Goal: Information Seeking & Learning: Learn about a topic

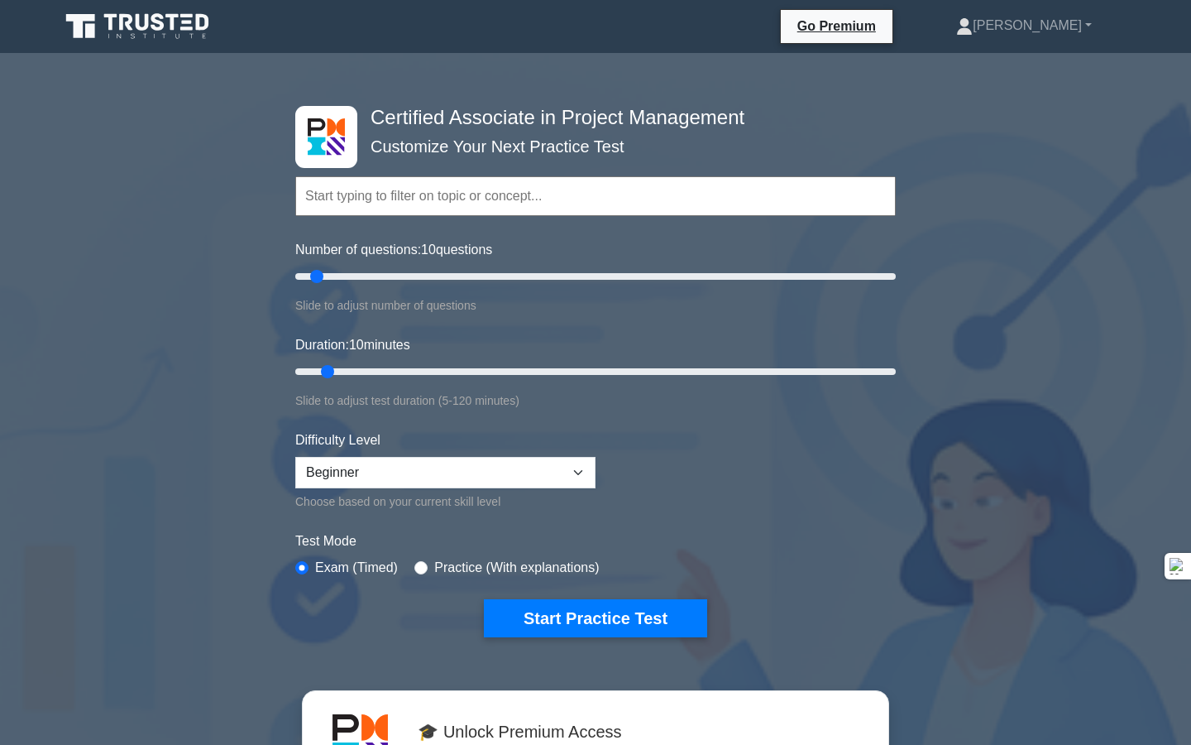
click at [405, 195] on input "text" at bounding box center [595, 196] width 601 height 40
drag, startPoint x: 318, startPoint y: 275, endPoint x: 467, endPoint y: 298, distance: 151.4
type input "60"
click at [468, 286] on input "Number of questions: 60 questions" at bounding box center [595, 276] width 601 height 20
click at [422, 568] on input "radio" at bounding box center [420, 567] width 13 height 13
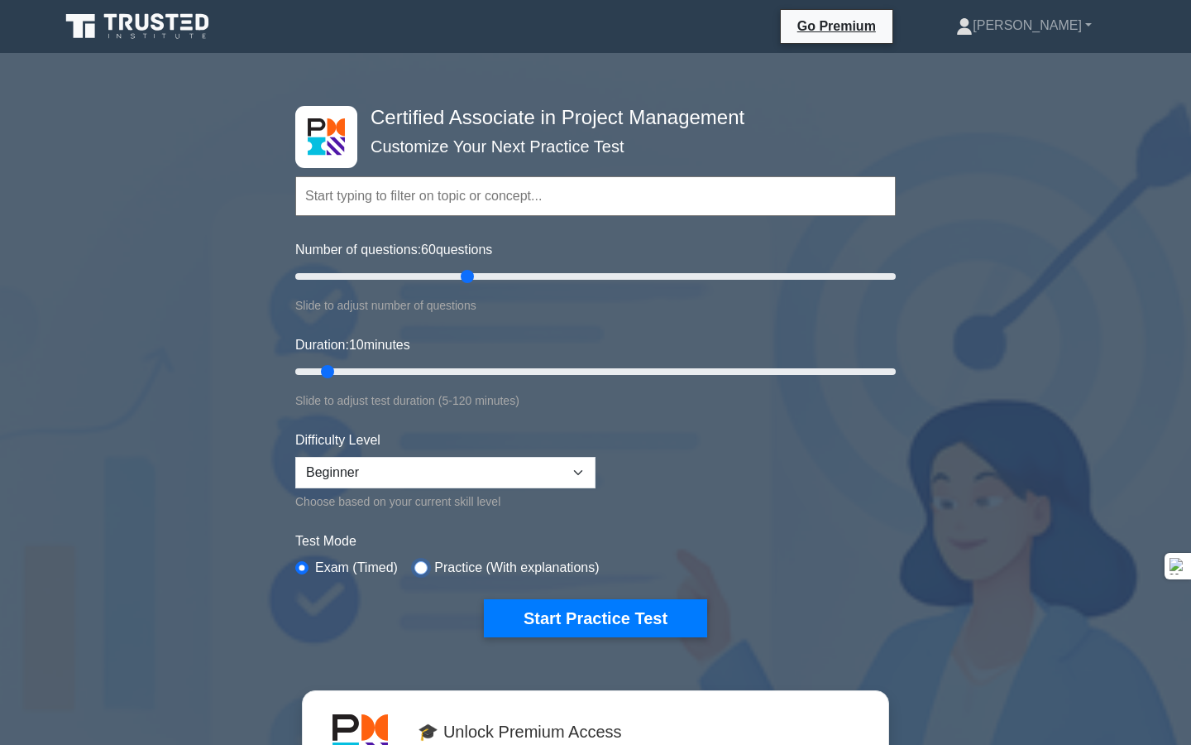
radio input "true"
click at [410, 467] on select "Beginner Intermediate Expert" at bounding box center [445, 472] width 300 height 31
select select "intermediate"
click at [295, 457] on select "Beginner Intermediate Expert" at bounding box center [445, 472] width 300 height 31
drag, startPoint x: 327, startPoint y: 367, endPoint x: 664, endPoint y: 342, distance: 338.5
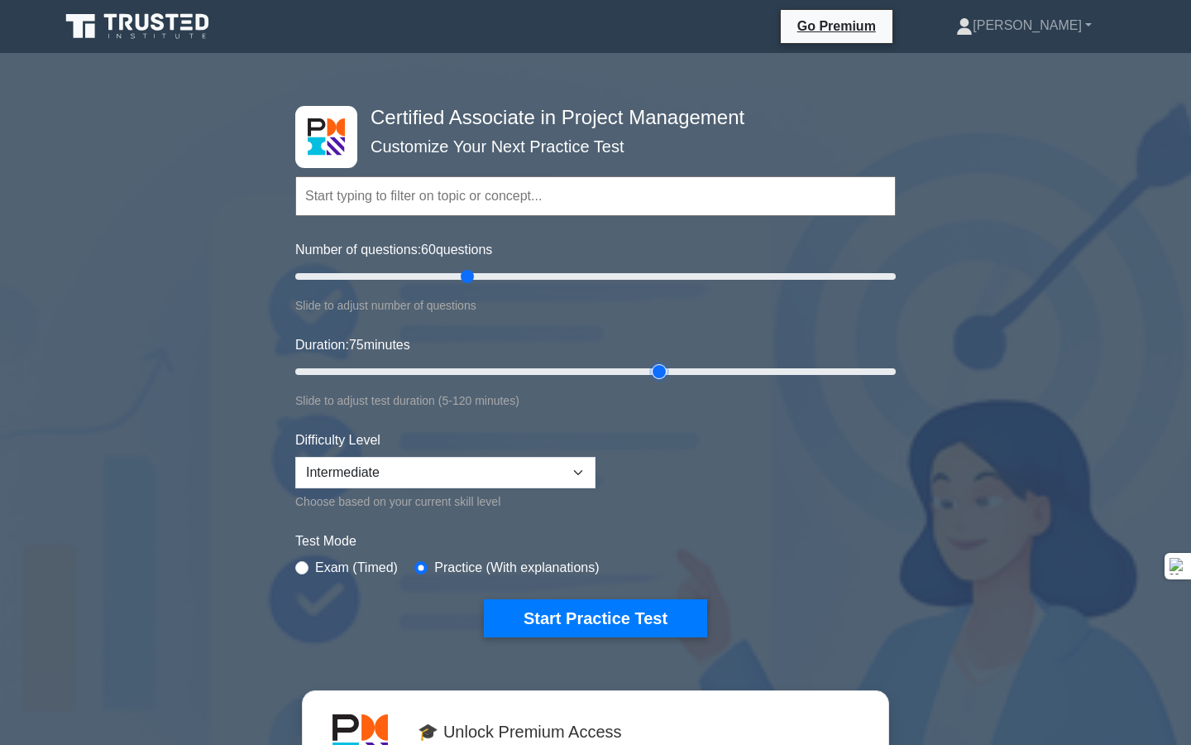
type input "75"
click at [664, 362] on input "Duration: 75 minutes" at bounding box center [595, 372] width 601 height 20
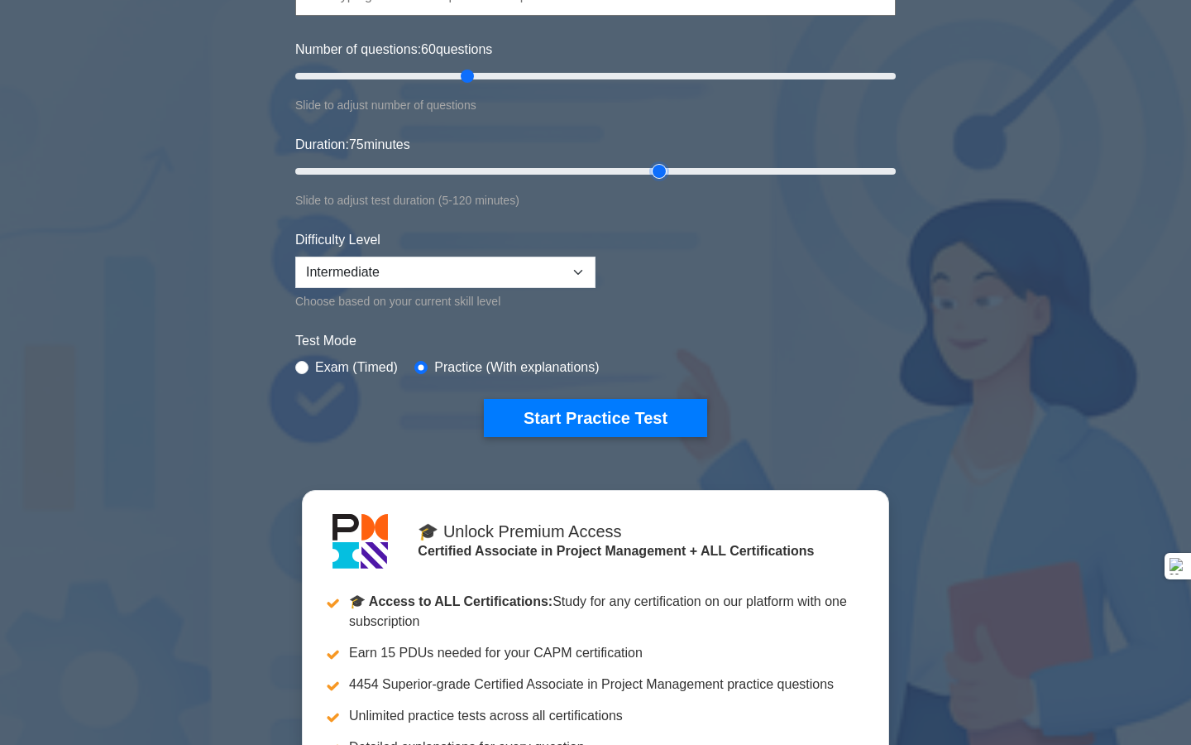
scroll to position [103, 0]
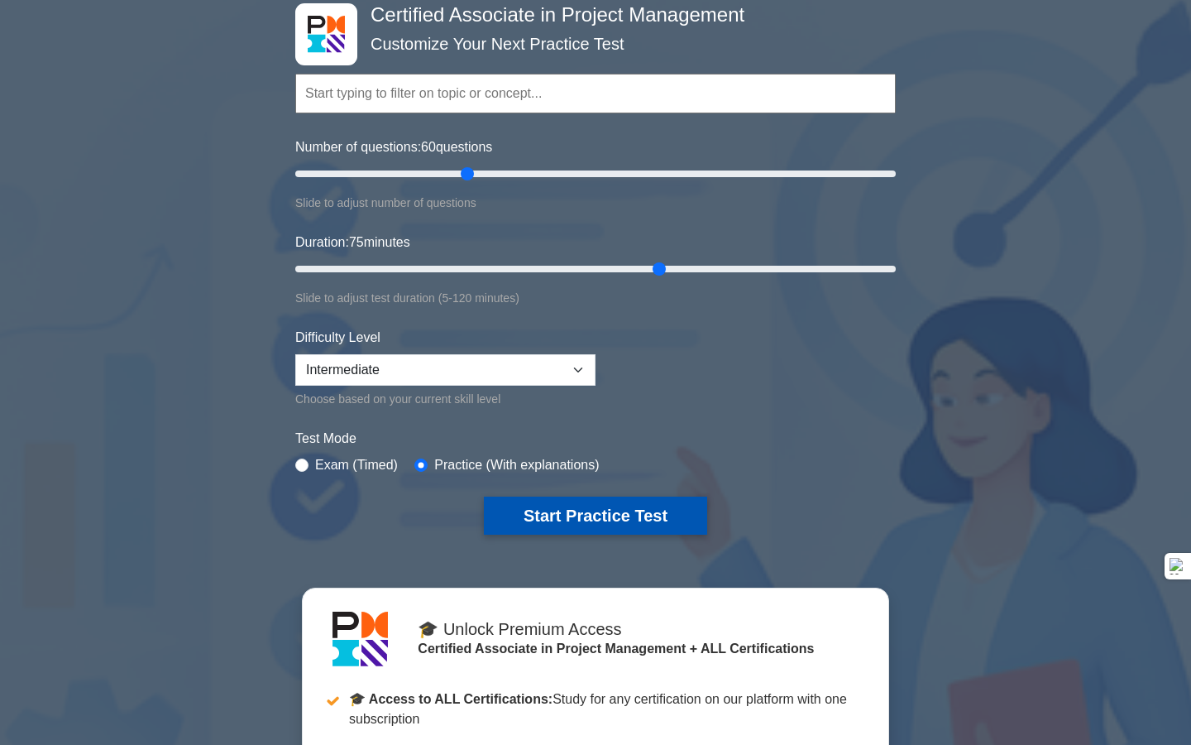
click at [546, 520] on button "Start Practice Test" at bounding box center [595, 515] width 223 height 38
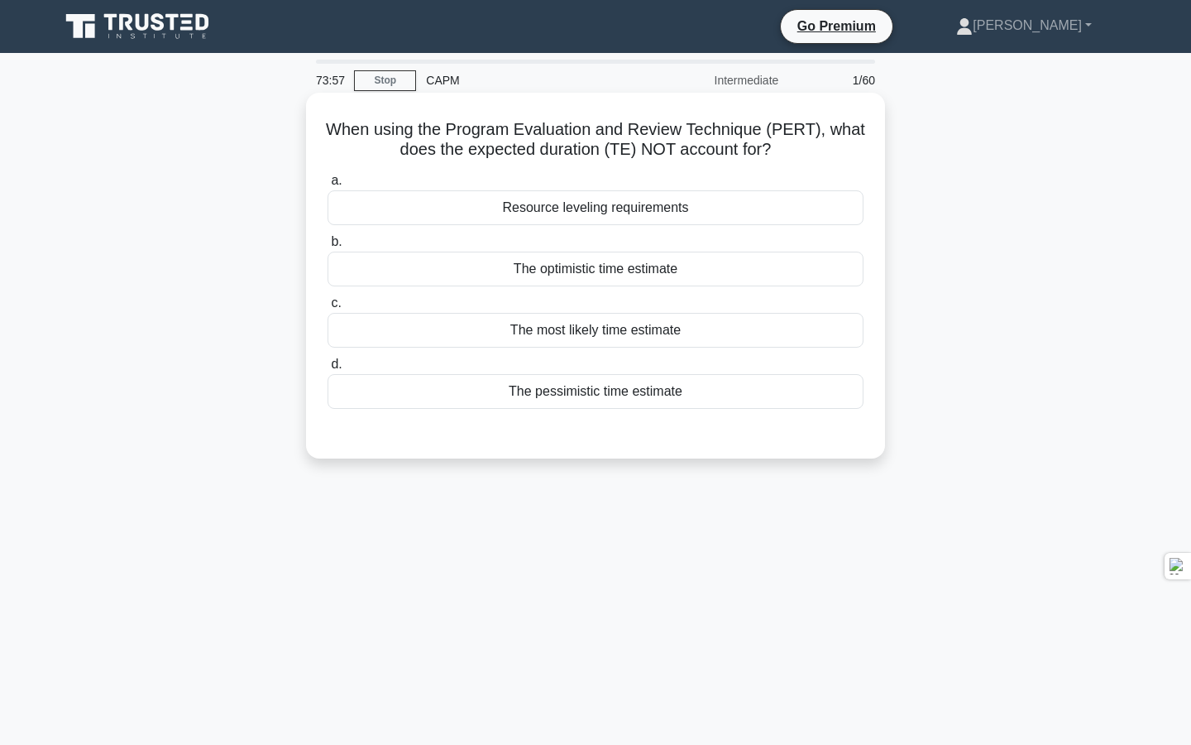
click at [571, 210] on div "Resource leveling requirements" at bounding box center [596, 207] width 536 height 35
click at [328, 186] on input "a. Resource leveling requirements" at bounding box center [328, 180] width 0 height 11
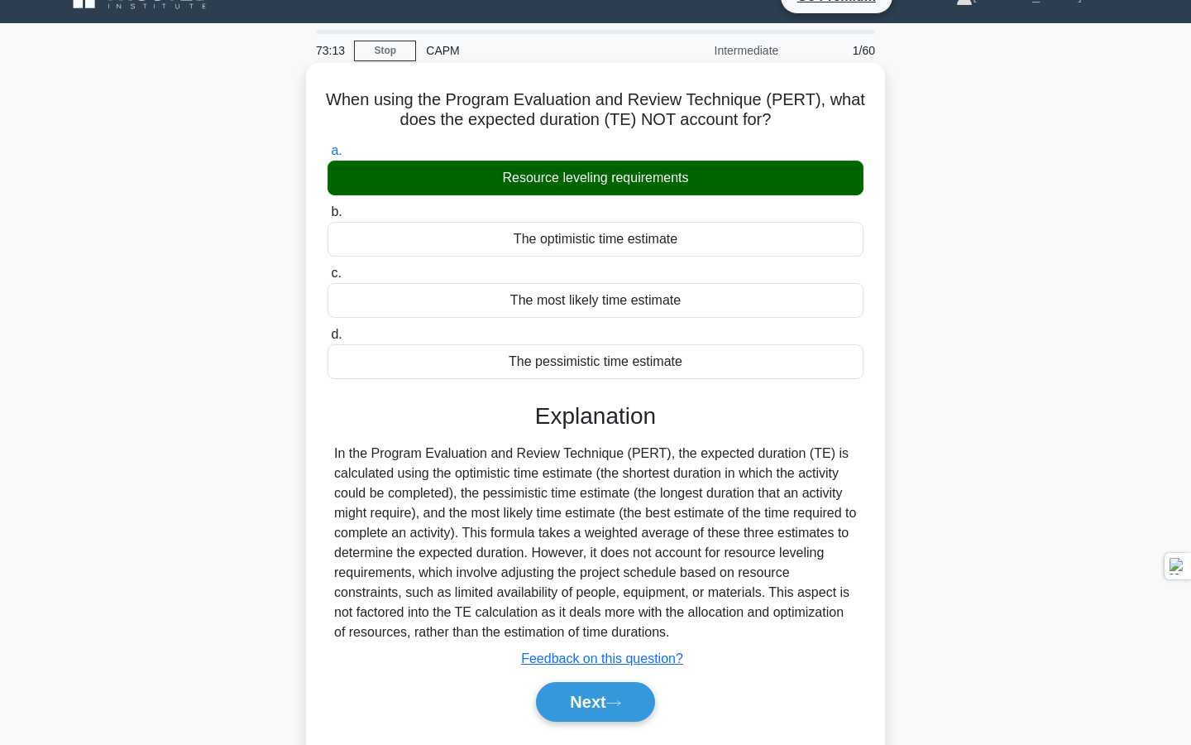
scroll to position [29, 0]
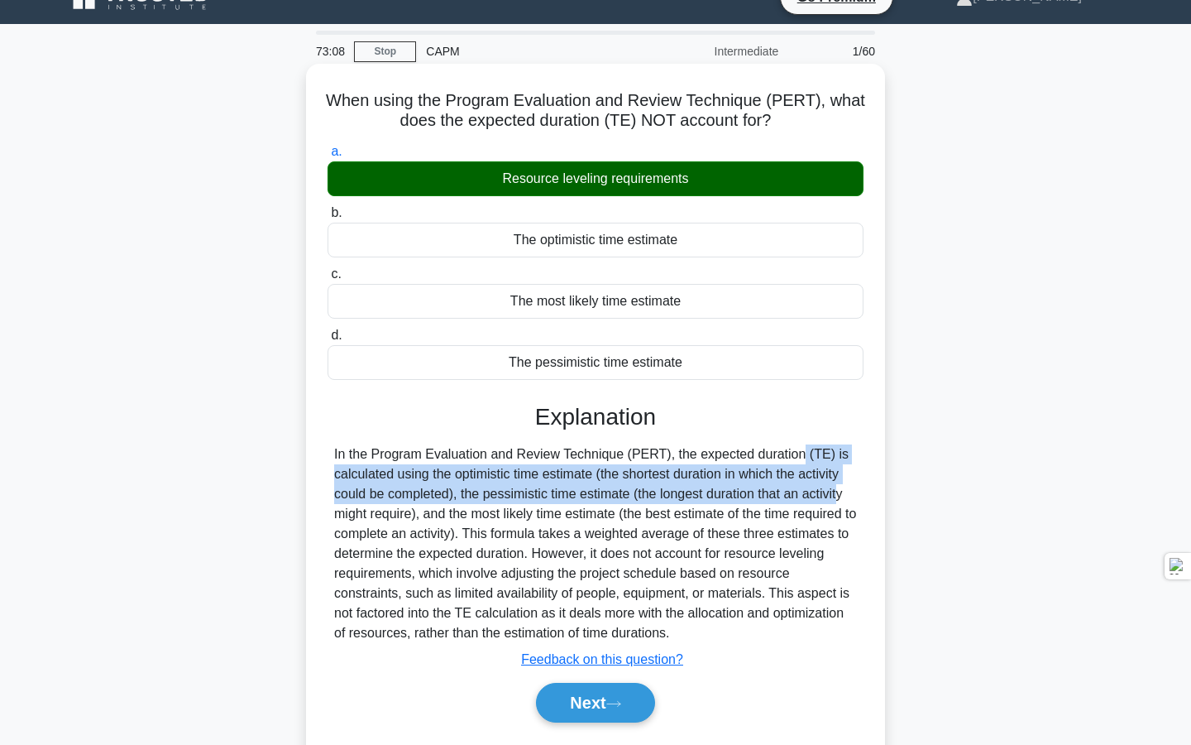
drag, startPoint x: 698, startPoint y: 457, endPoint x: 745, endPoint y: 484, distance: 54.5
click at [745, 486] on div "In the Program Evaluation and Review Technique (PERT), the expected duration (T…" at bounding box center [595, 543] width 523 height 199
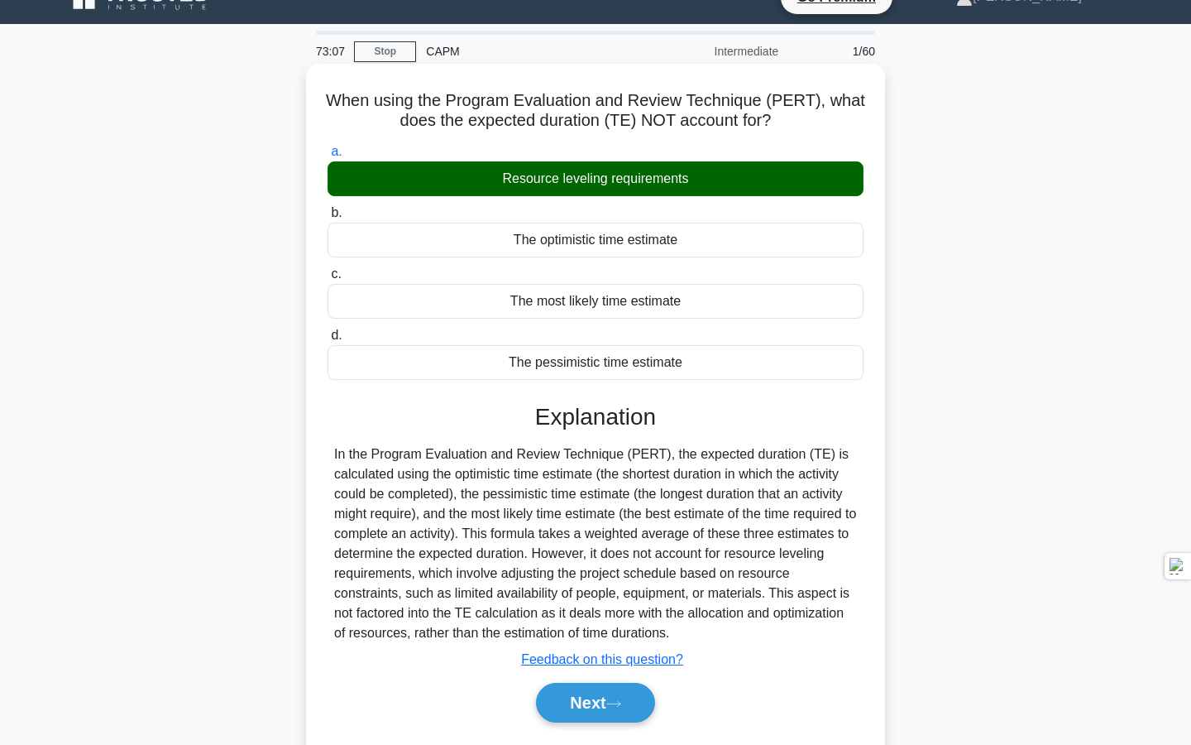
click at [764, 517] on div "In the Program Evaluation and Review Technique (PERT), the expected duration (T…" at bounding box center [595, 543] width 523 height 199
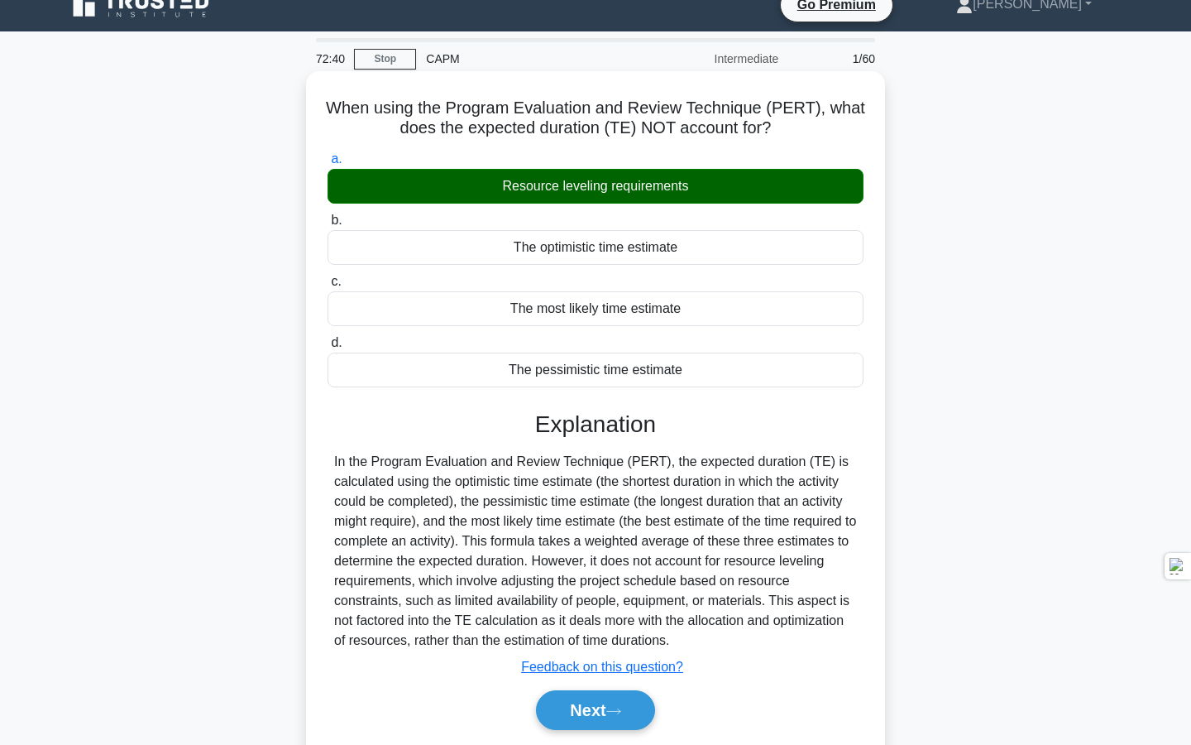
scroll to position [22, 0]
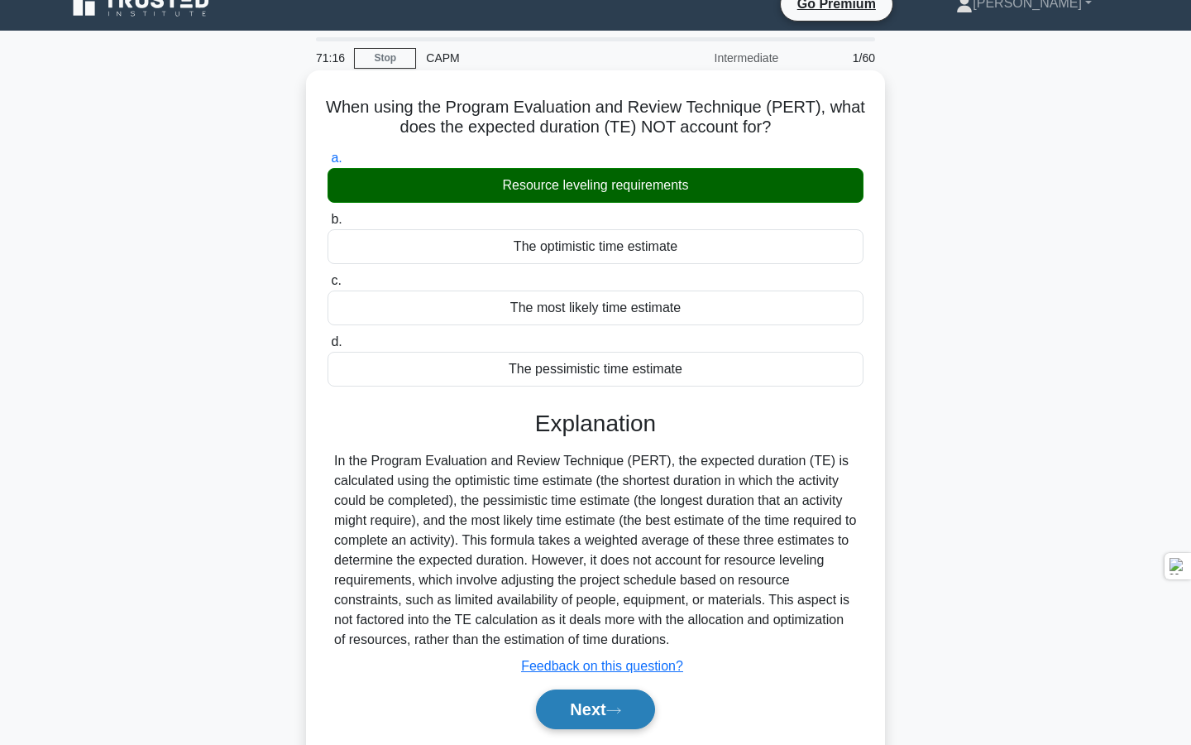
click at [594, 704] on button "Next" at bounding box center [595, 709] width 118 height 40
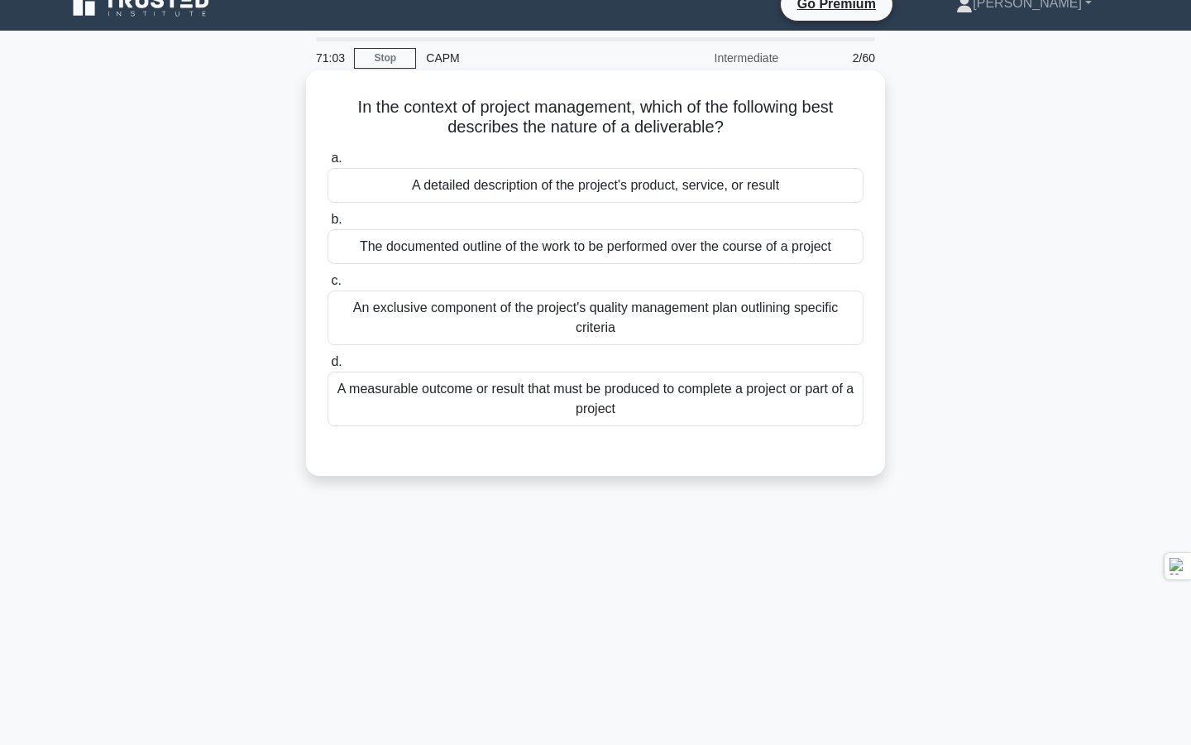
click at [721, 399] on div "A measurable outcome or result that must be produced to complete a project or p…" at bounding box center [596, 398] width 536 height 55
click at [328, 367] on input "d. A measurable outcome or result that must be produced to complete a project o…" at bounding box center [328, 362] width 0 height 11
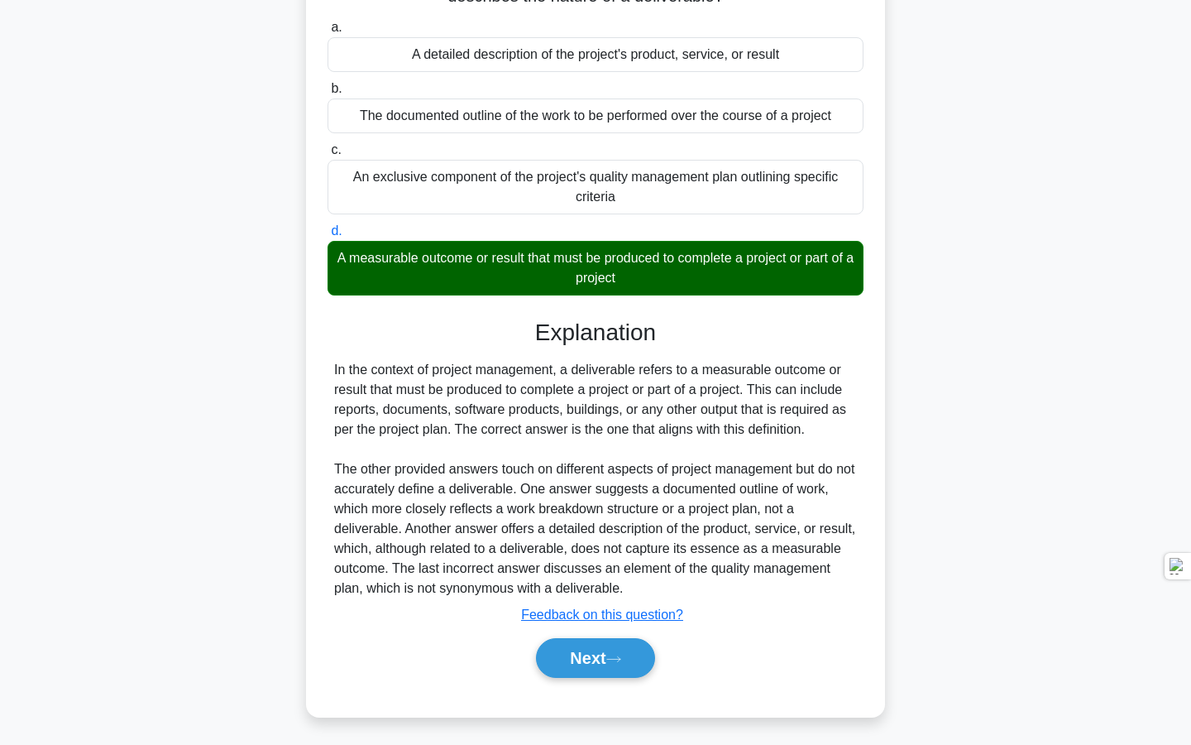
scroll to position [156, 0]
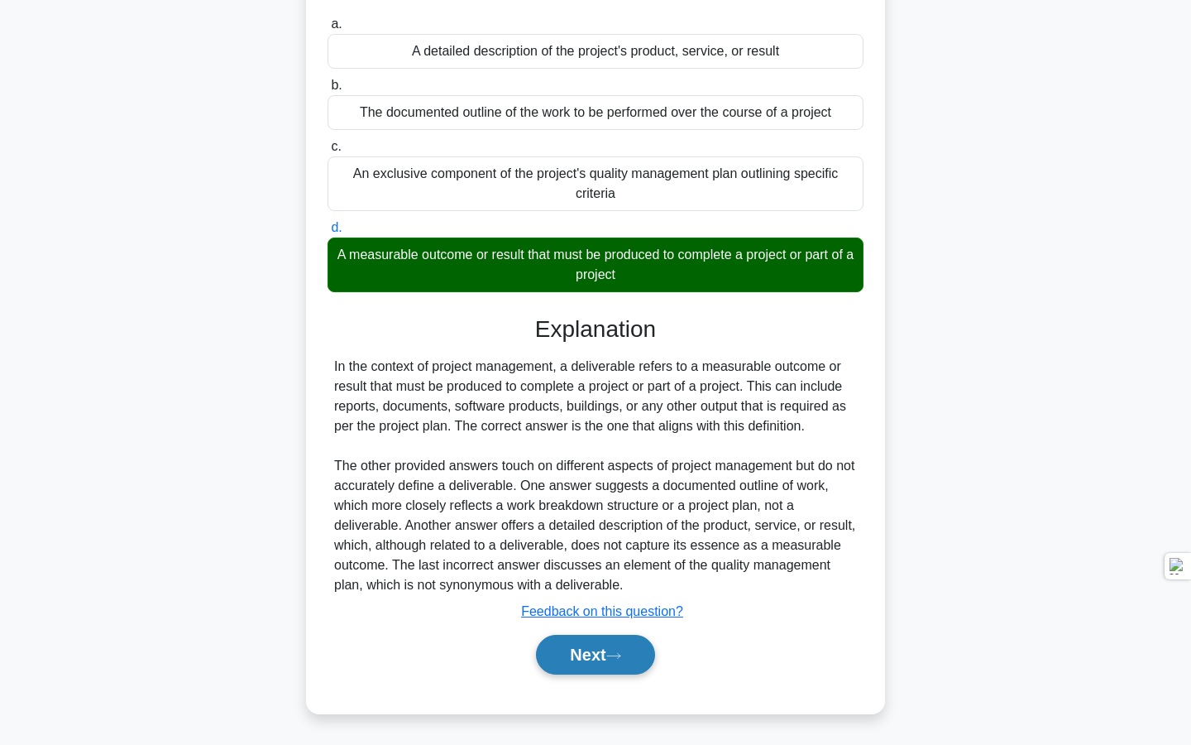
click at [608, 654] on button "Next" at bounding box center [595, 655] width 118 height 40
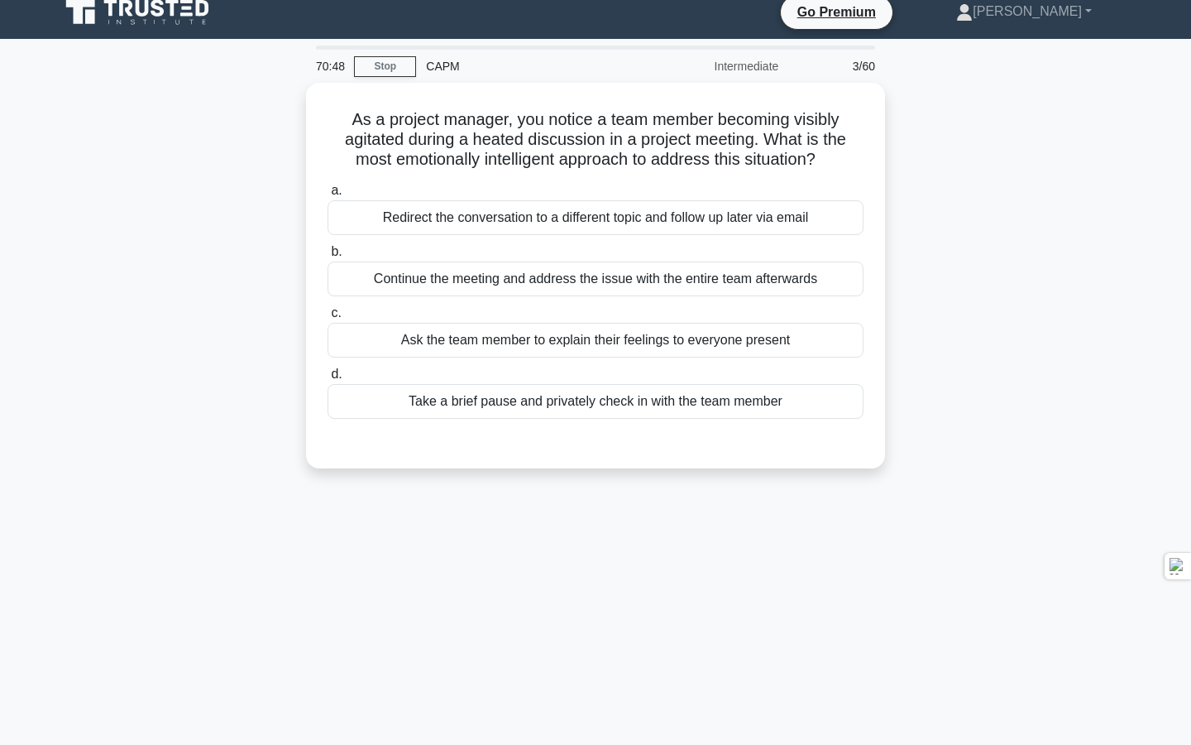
scroll to position [2, 0]
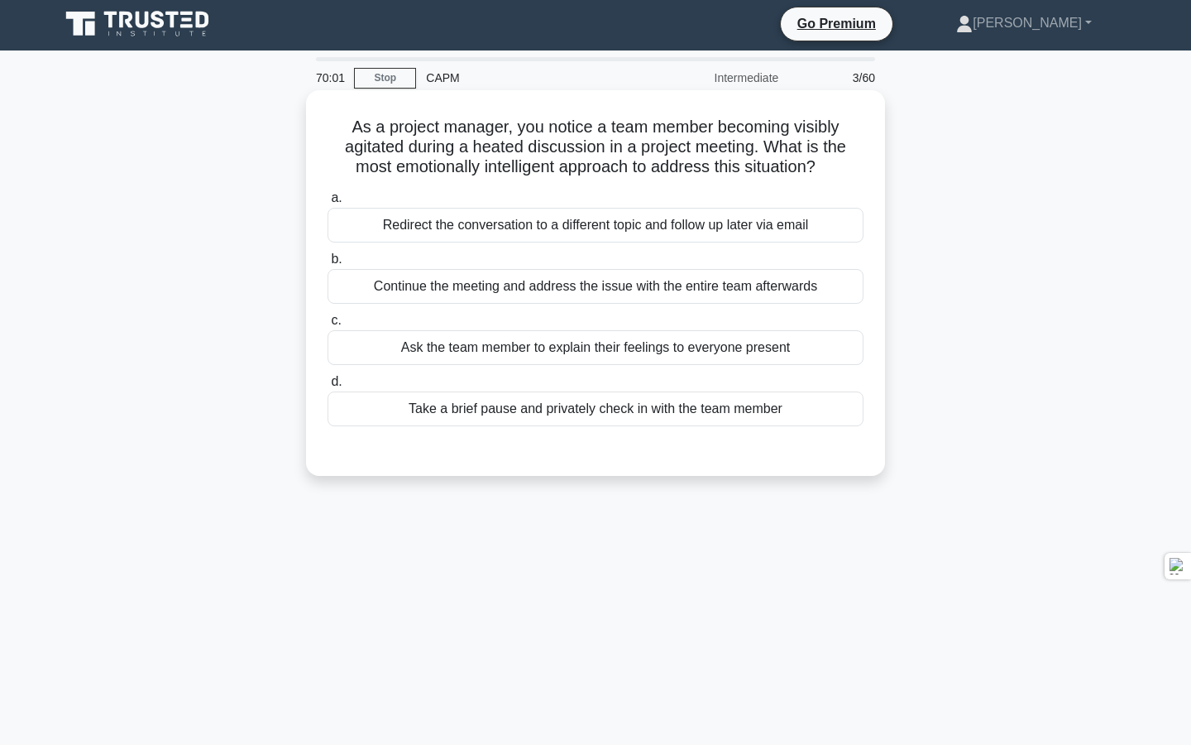
click at [648, 225] on div "Redirect the conversation to a different topic and follow up later via email" at bounding box center [596, 225] width 536 height 35
click at [328, 204] on input "a. Redirect the conversation to a different topic and follow up later via email" at bounding box center [328, 198] width 0 height 11
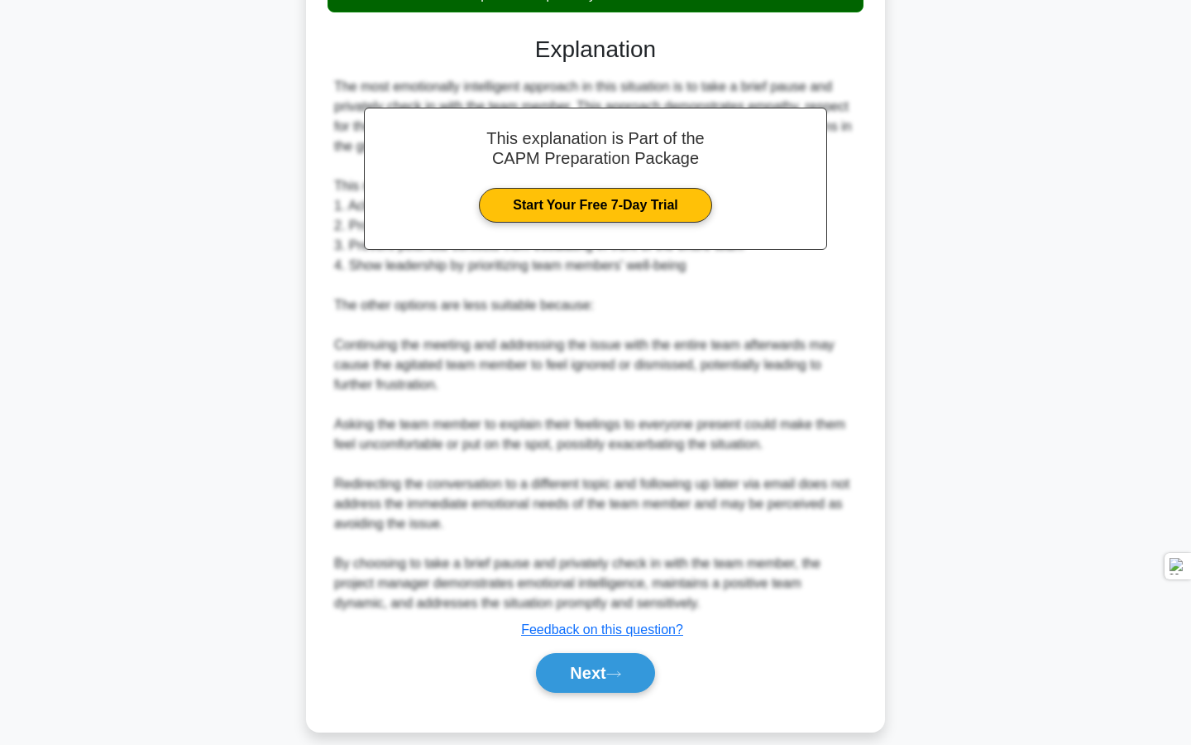
scroll to position [436, 0]
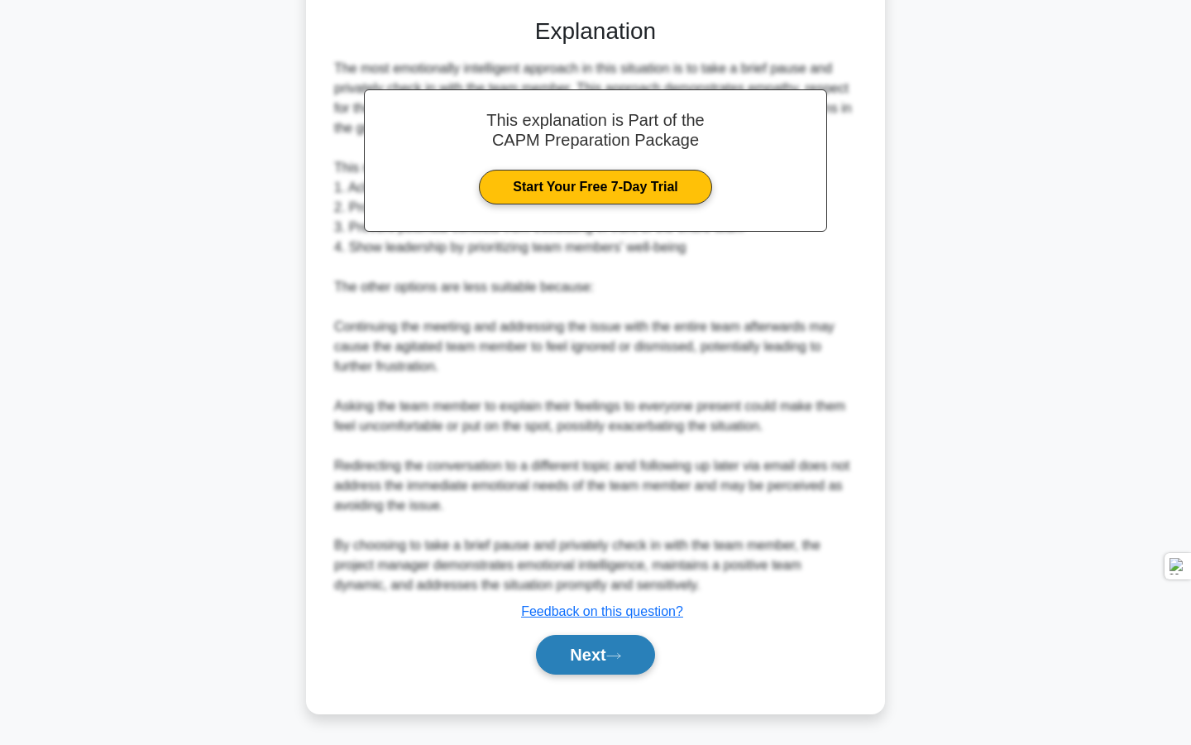
click at [614, 661] on button "Next" at bounding box center [595, 655] width 118 height 40
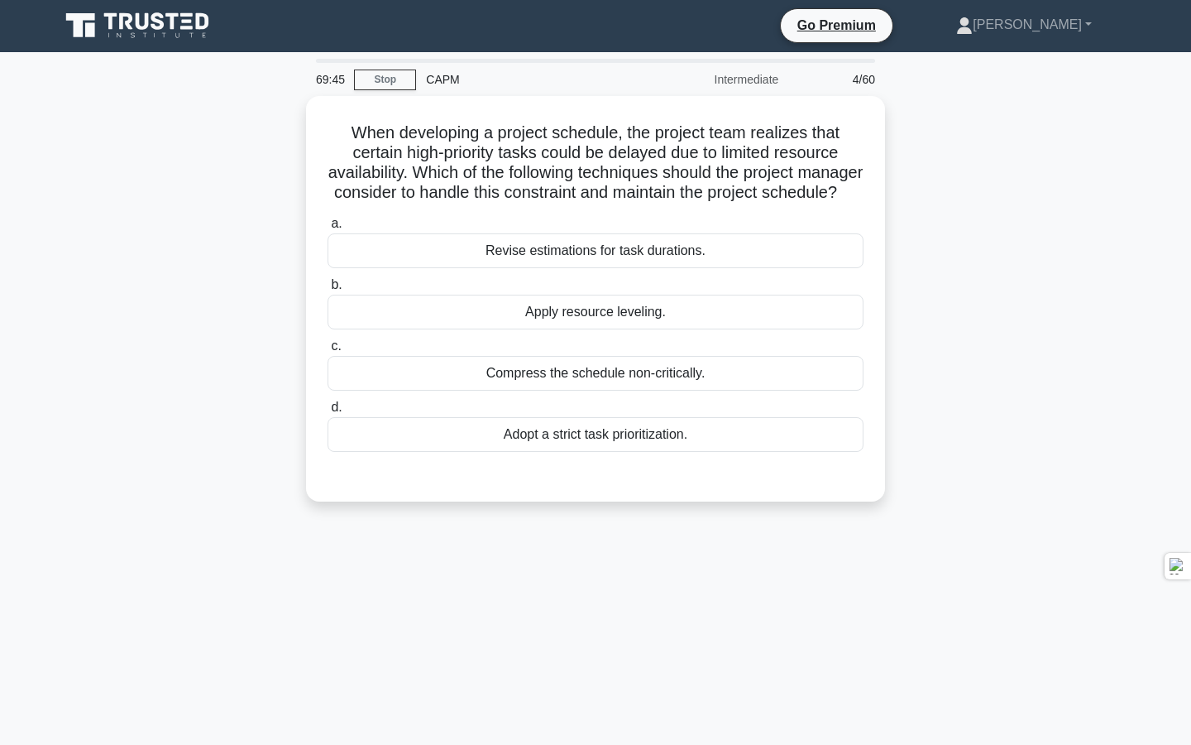
scroll to position [0, 0]
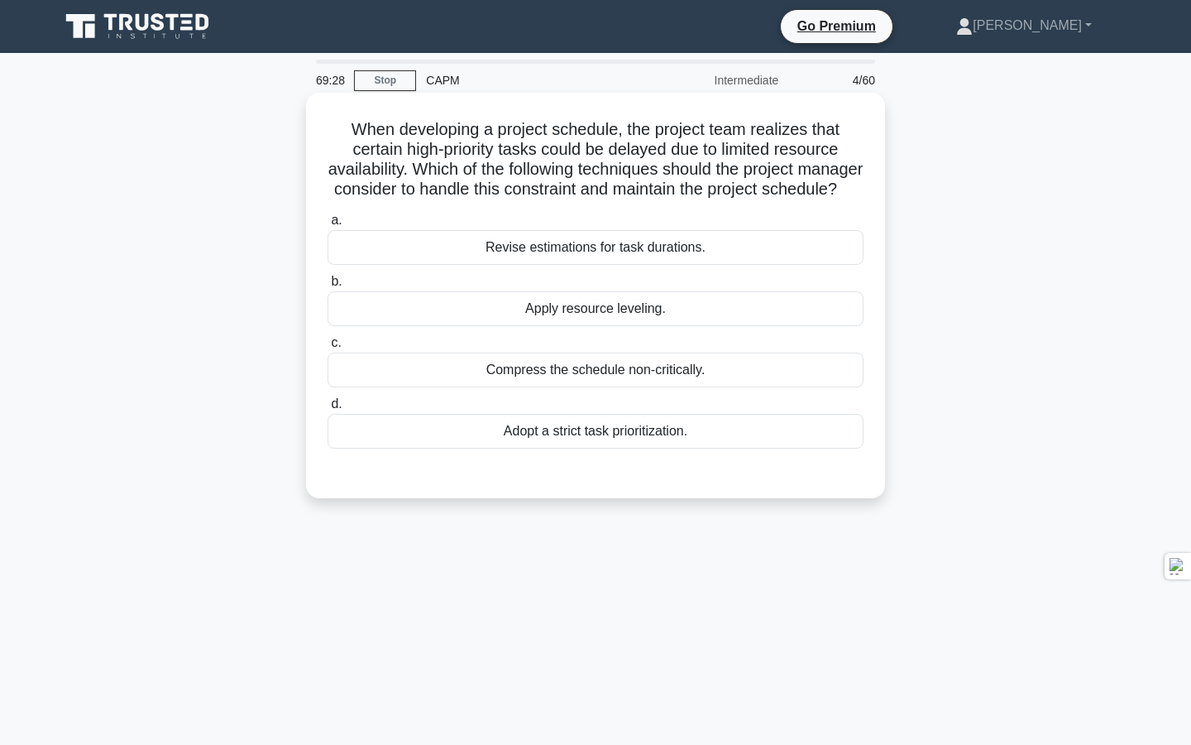
click at [649, 250] on div "Revise estimations for task durations." at bounding box center [596, 247] width 536 height 35
click at [328, 226] on input "a. Revise estimations for task durations." at bounding box center [328, 220] width 0 height 11
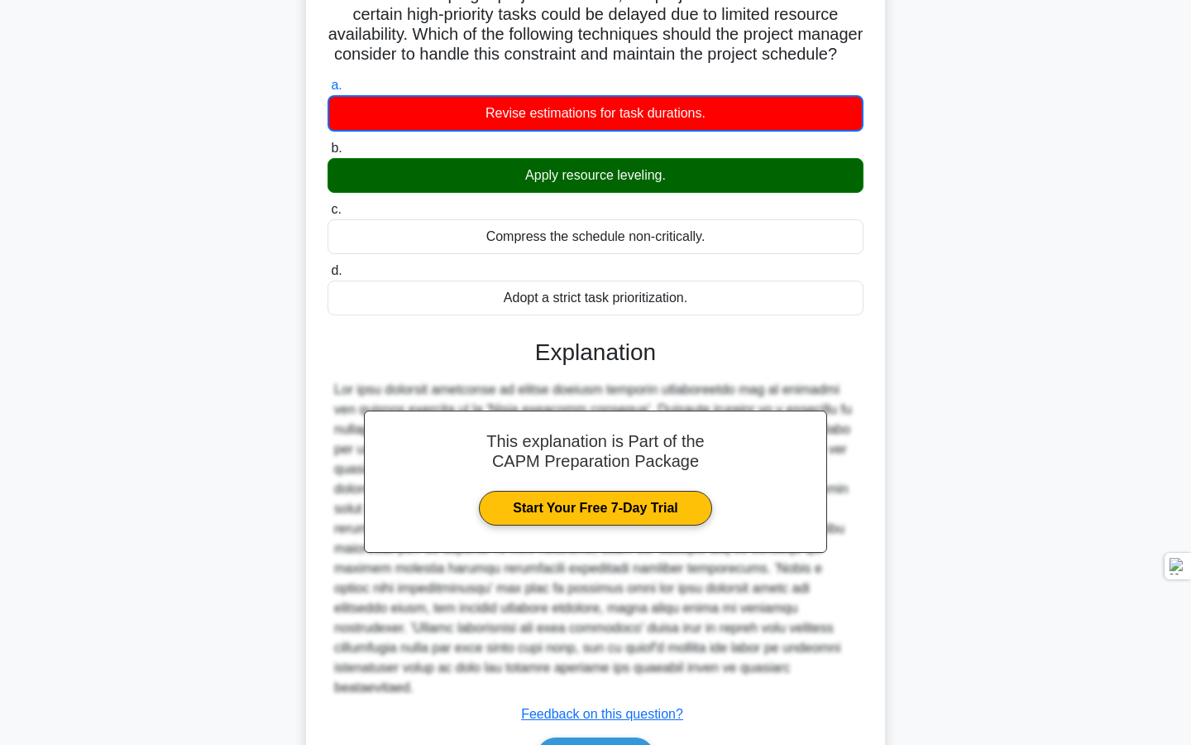
scroll to position [218, 0]
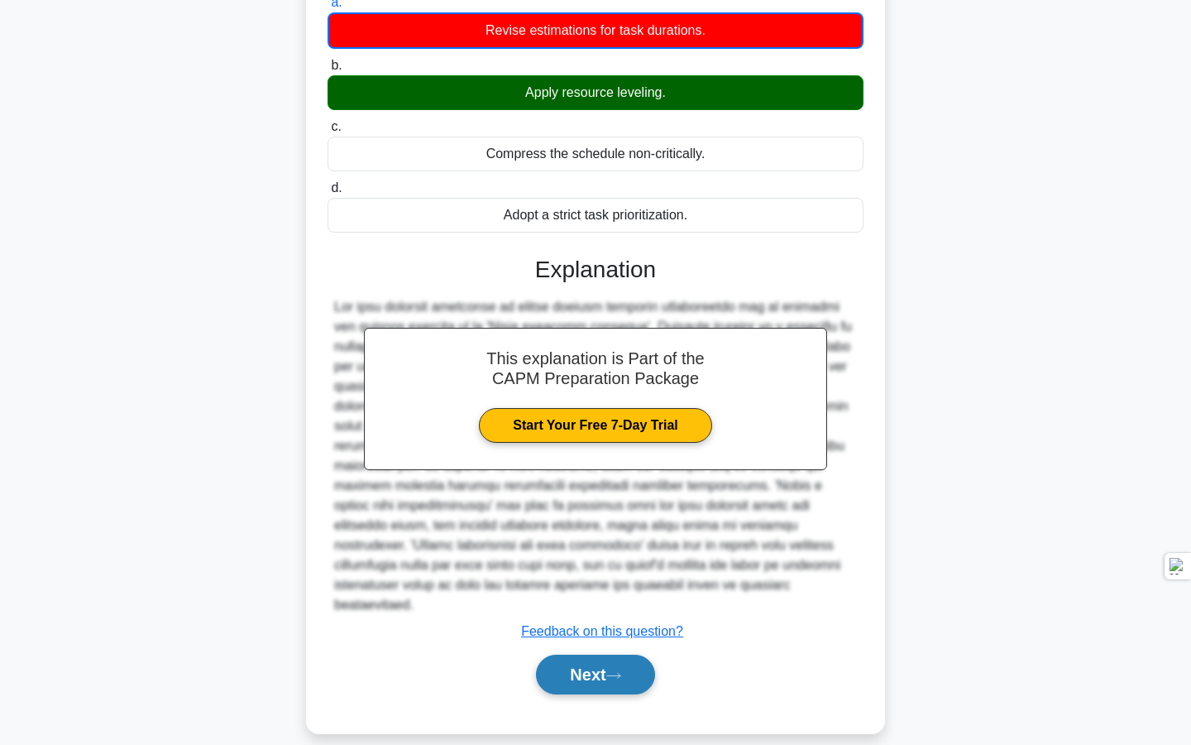
click at [588, 660] on button "Next" at bounding box center [595, 674] width 118 height 40
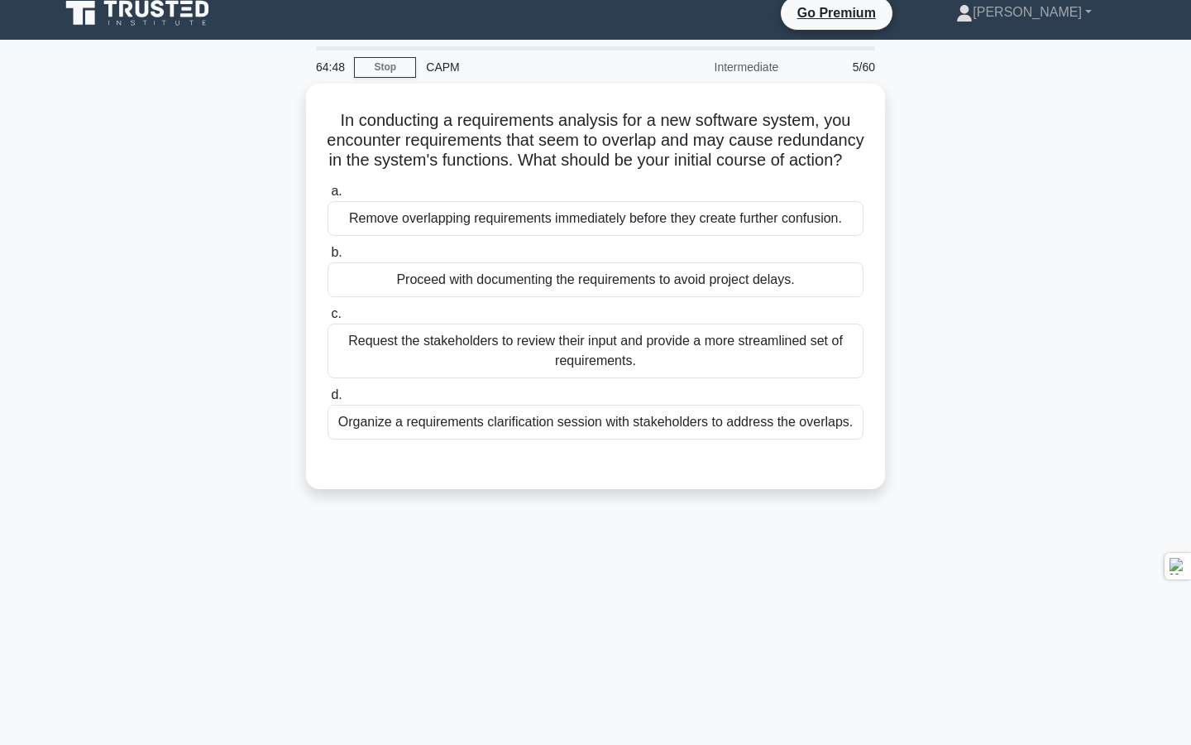
scroll to position [11, 0]
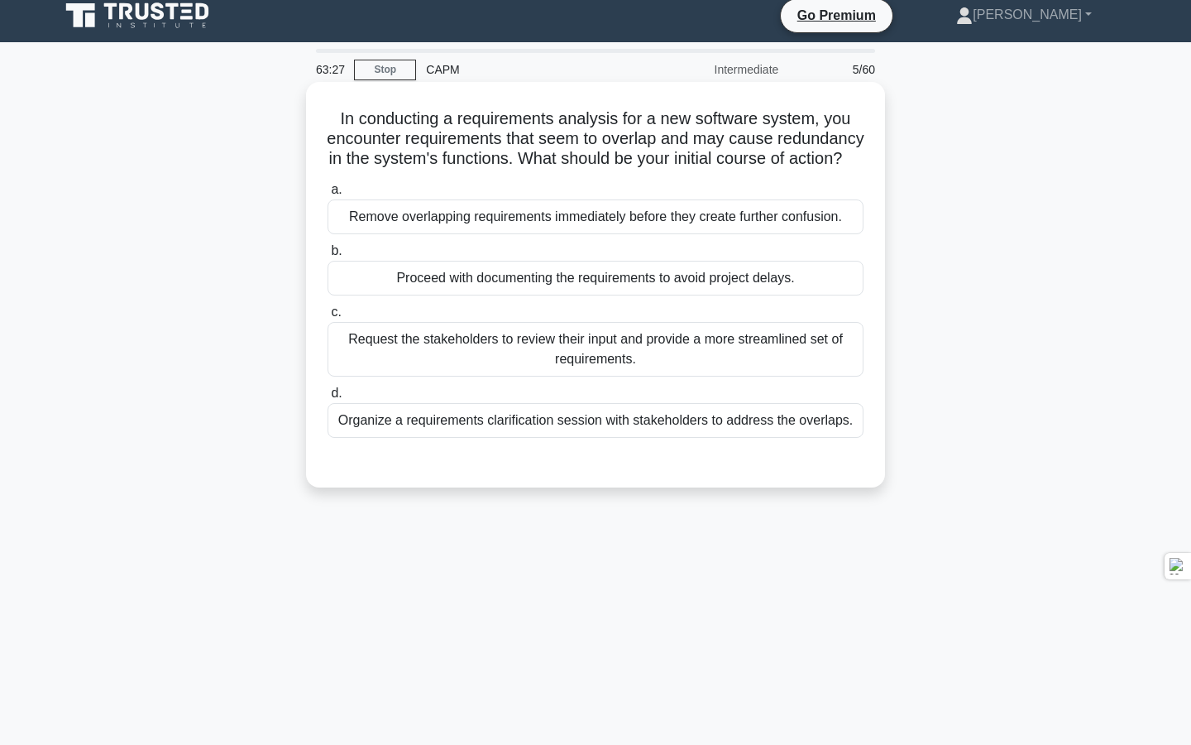
click at [737, 234] on div "Remove overlapping requirements immediately before they create further confusio…" at bounding box center [596, 216] width 536 height 35
click at [328, 195] on input "a. Remove overlapping requirements immediately before they create further confu…" at bounding box center [328, 189] width 0 height 11
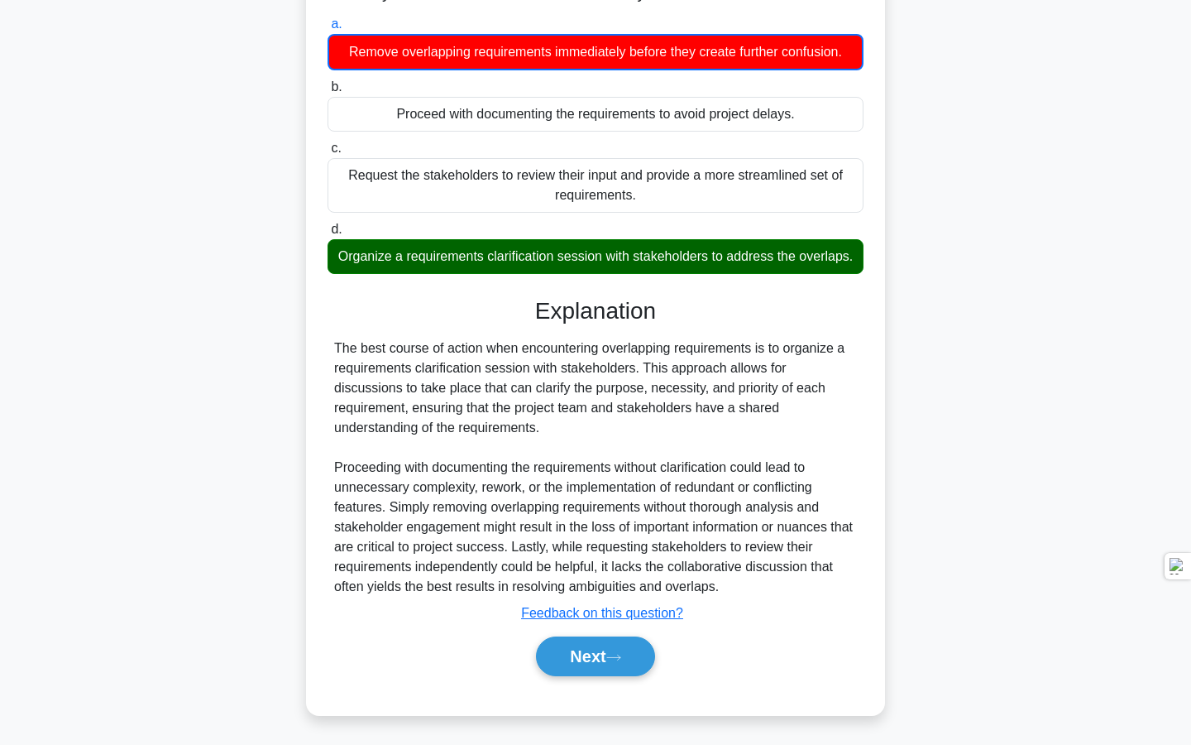
scroll to position [198, 0]
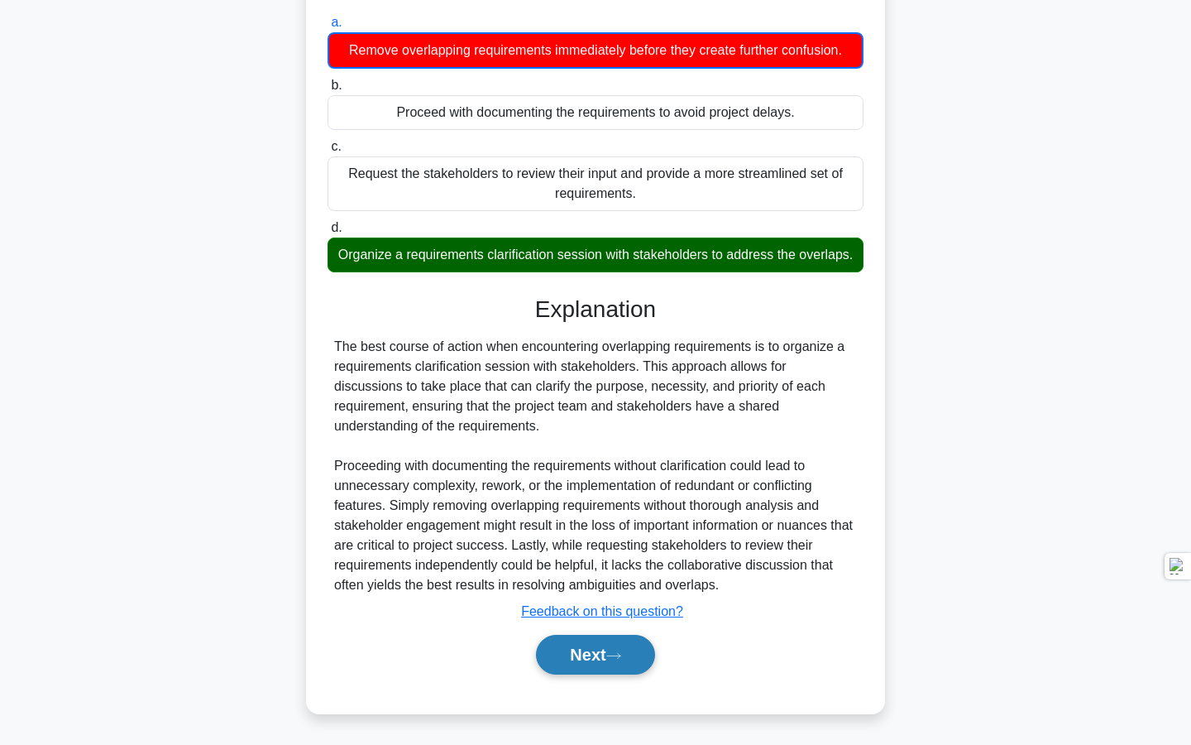
click at [584, 650] on button "Next" at bounding box center [595, 655] width 118 height 40
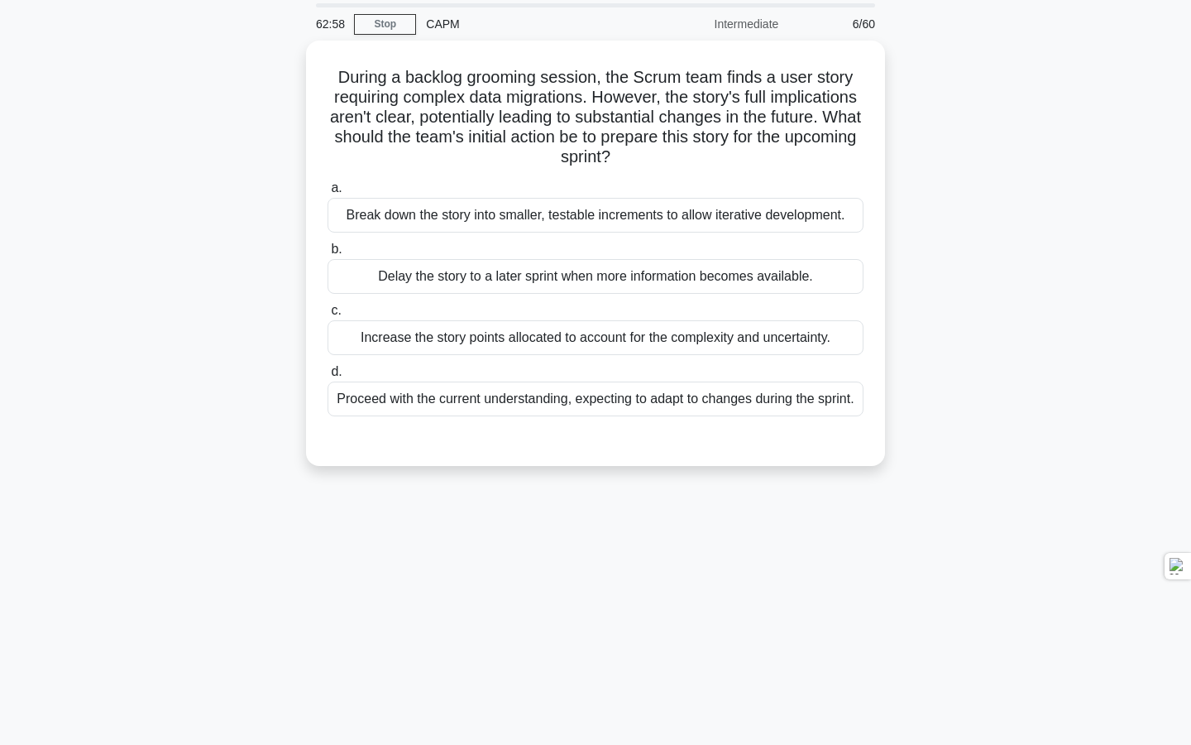
scroll to position [50, 0]
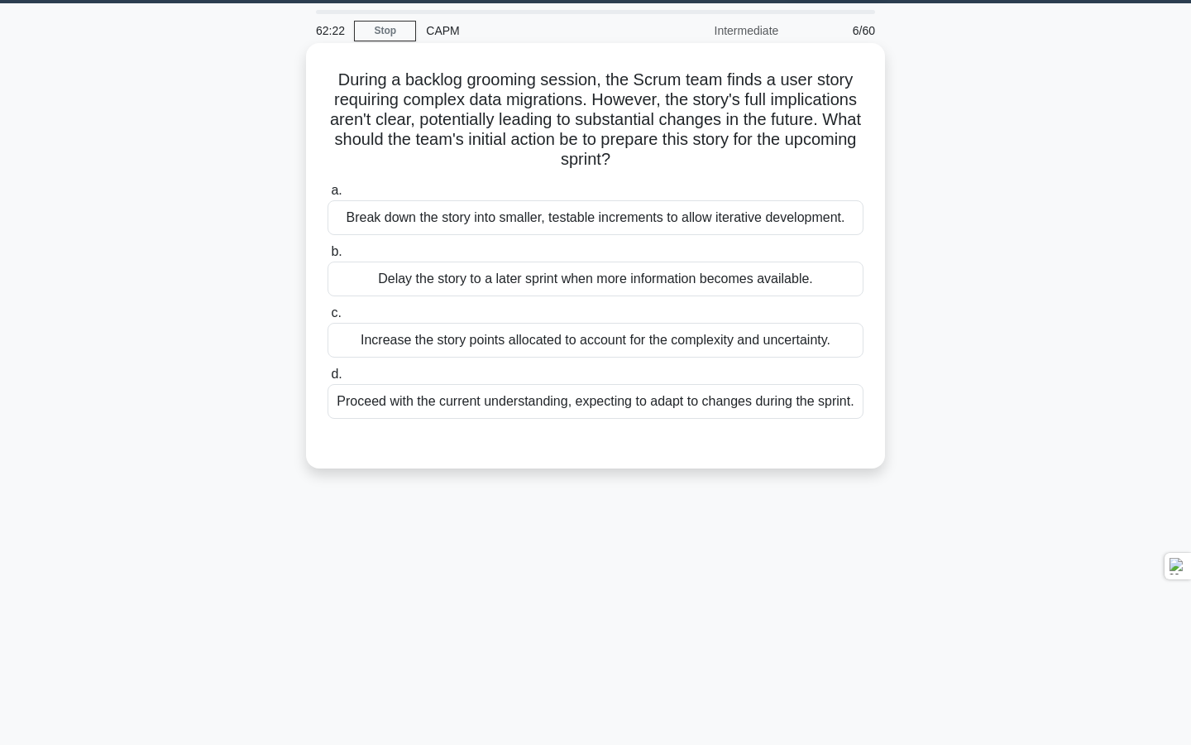
click at [662, 413] on div "Proceed with the current understanding, expecting to adapt to changes during th…" at bounding box center [596, 401] width 536 height 35
click at [328, 380] on input "d. Proceed with the current understanding, expecting to adapt to changes during…" at bounding box center [328, 374] width 0 height 11
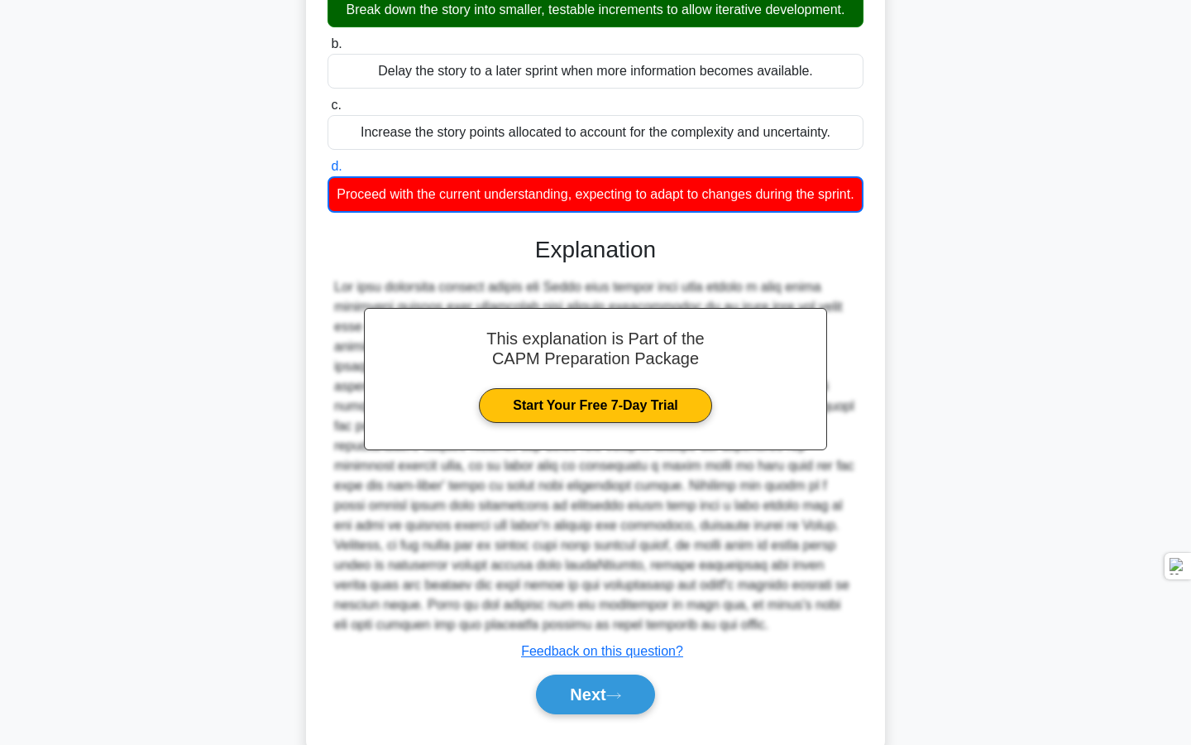
scroll to position [317, 0]
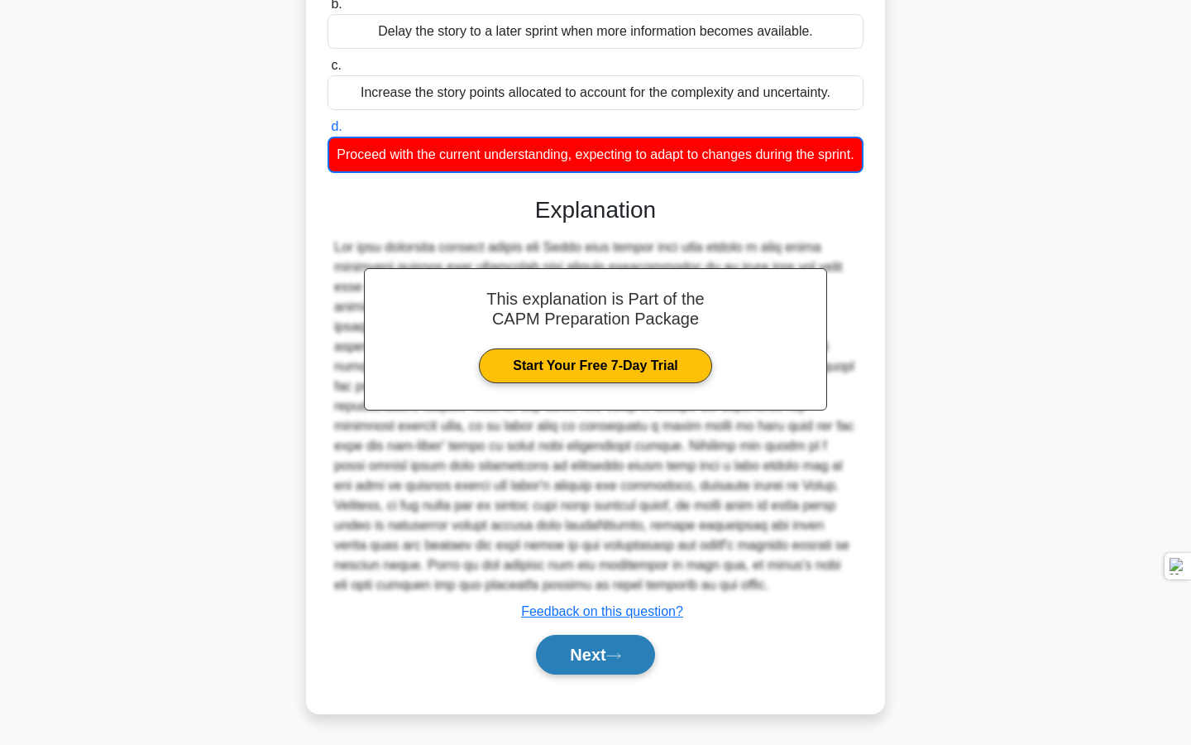
click at [598, 661] on button "Next" at bounding box center [595, 655] width 118 height 40
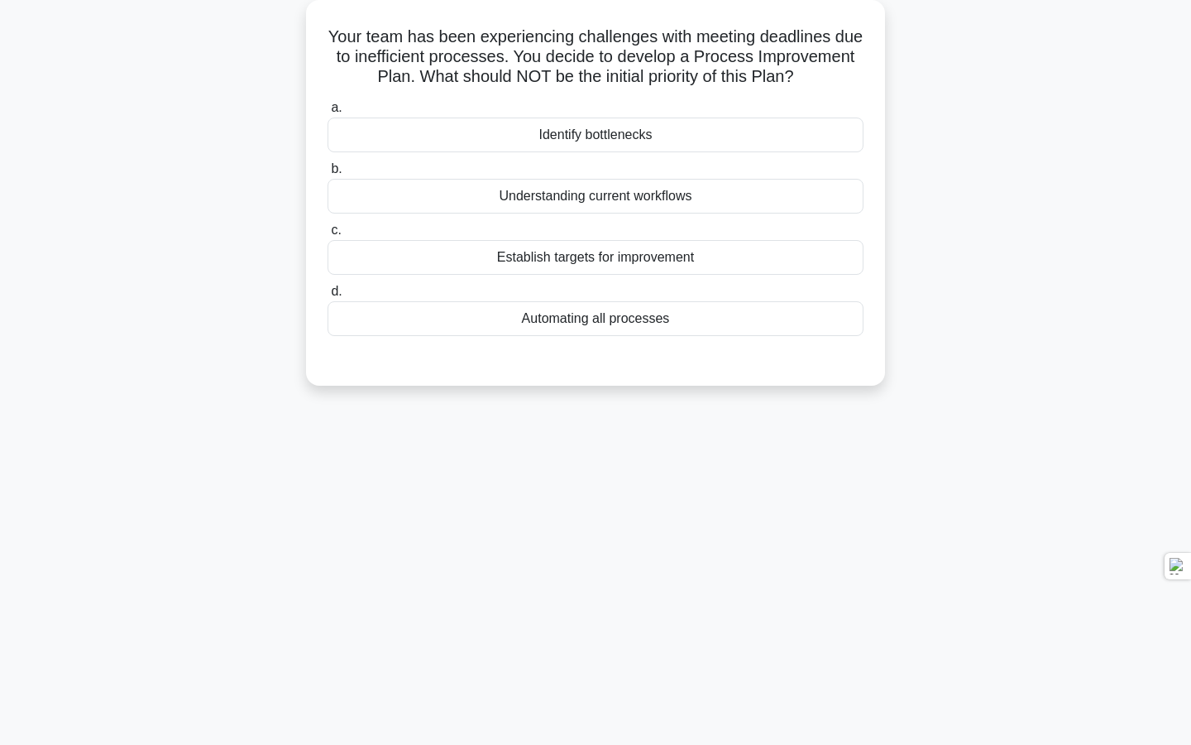
scroll to position [88, 0]
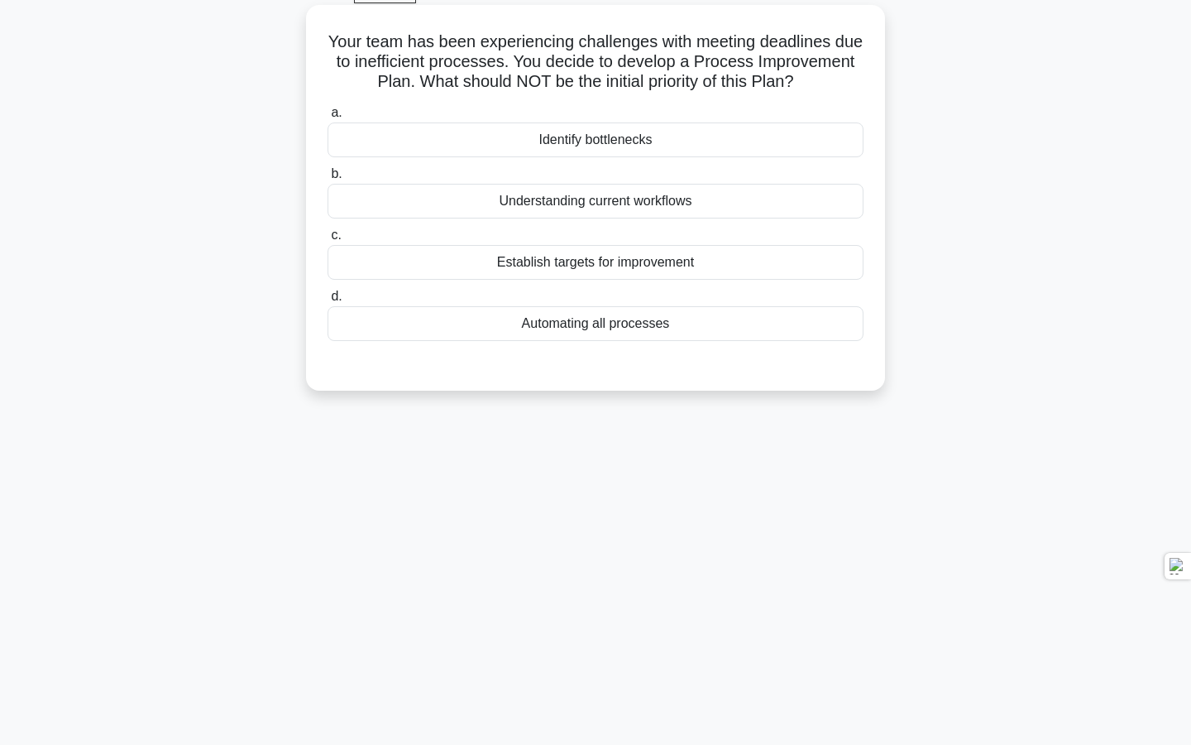
click at [681, 325] on div "Automating all processes" at bounding box center [596, 323] width 536 height 35
click at [328, 302] on input "d. Automating all processes" at bounding box center [328, 296] width 0 height 11
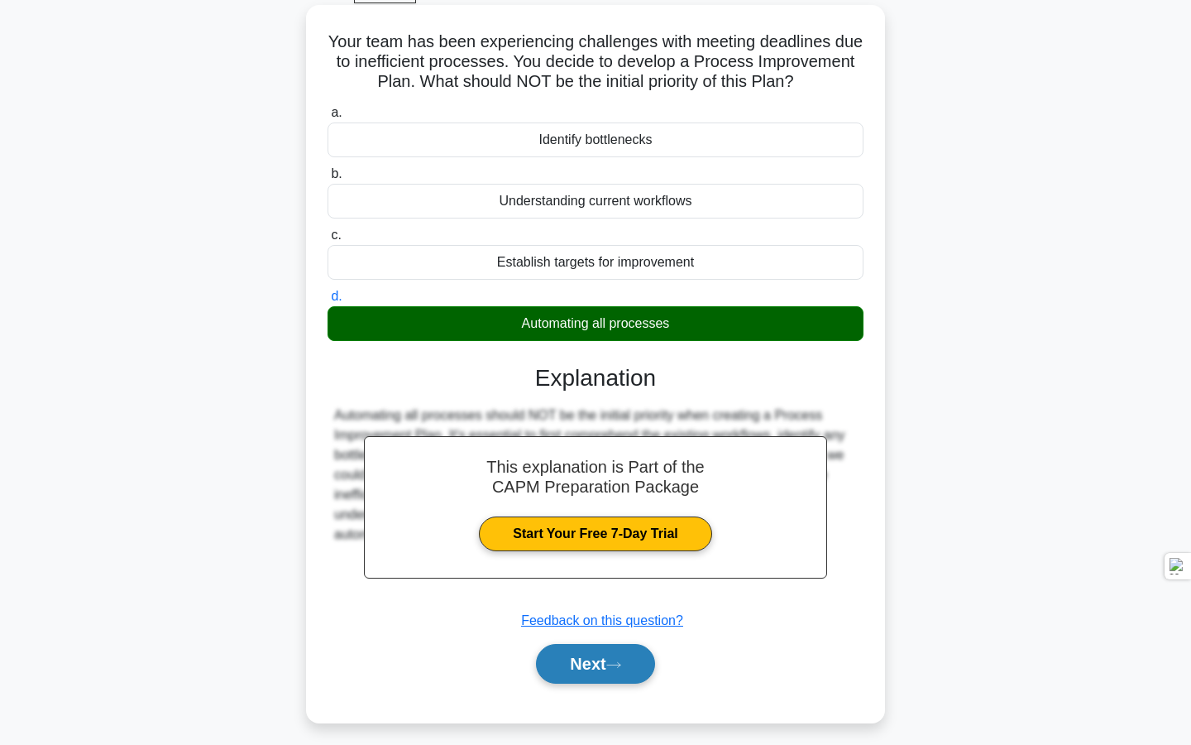
click at [578, 668] on button "Next" at bounding box center [595, 664] width 118 height 40
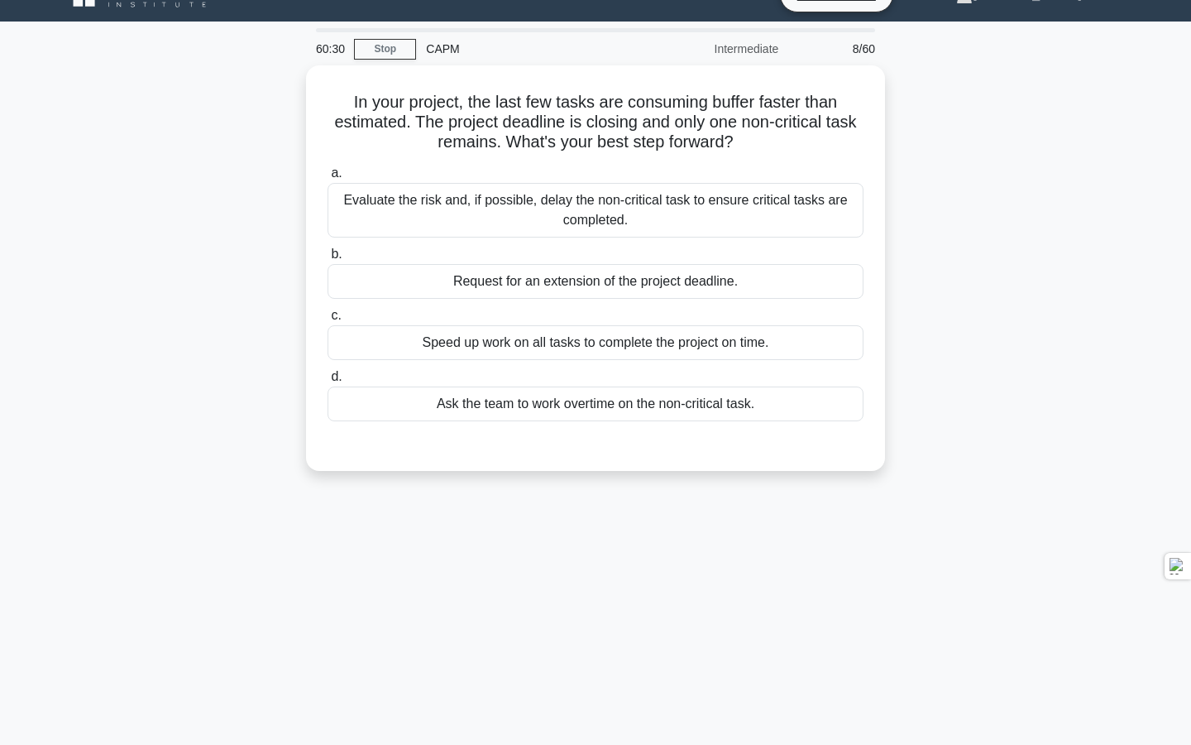
scroll to position [30, 0]
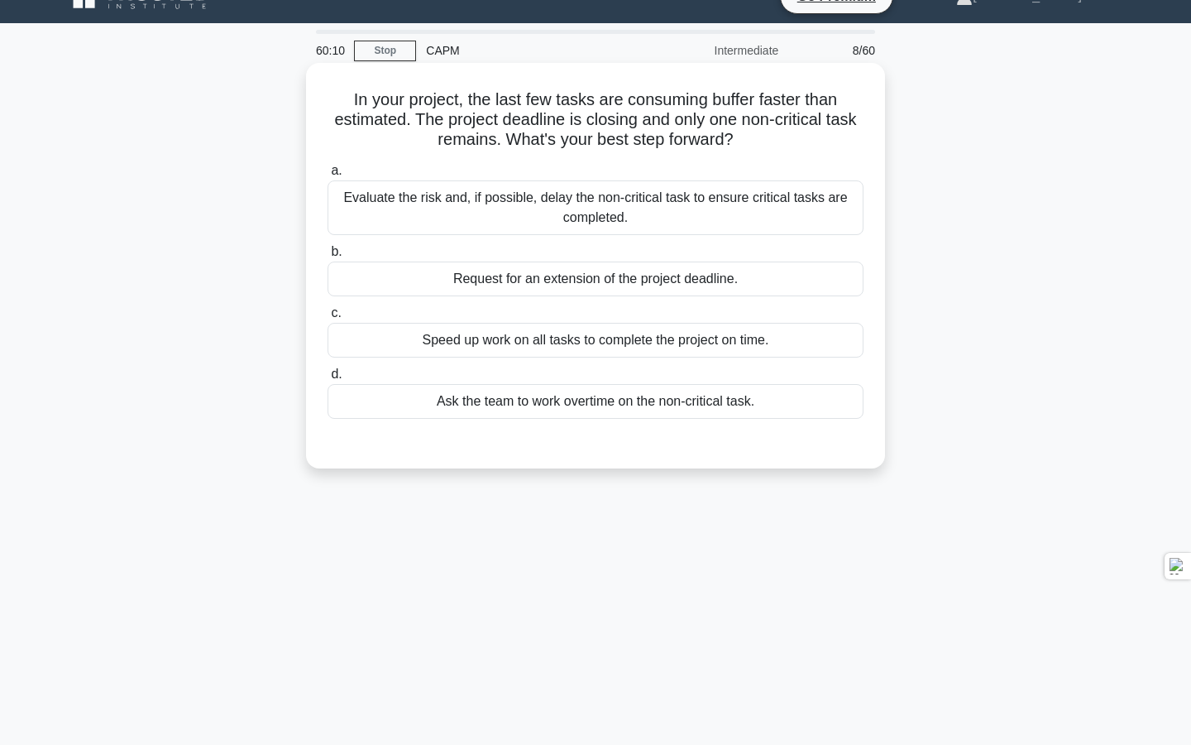
click at [745, 204] on div "Evaluate the risk and, if possible, delay the non-critical task to ensure criti…" at bounding box center [596, 207] width 536 height 55
click at [328, 176] on input "a. Evaluate the risk and, if possible, delay the non-critical task to ensure cr…" at bounding box center [328, 170] width 0 height 11
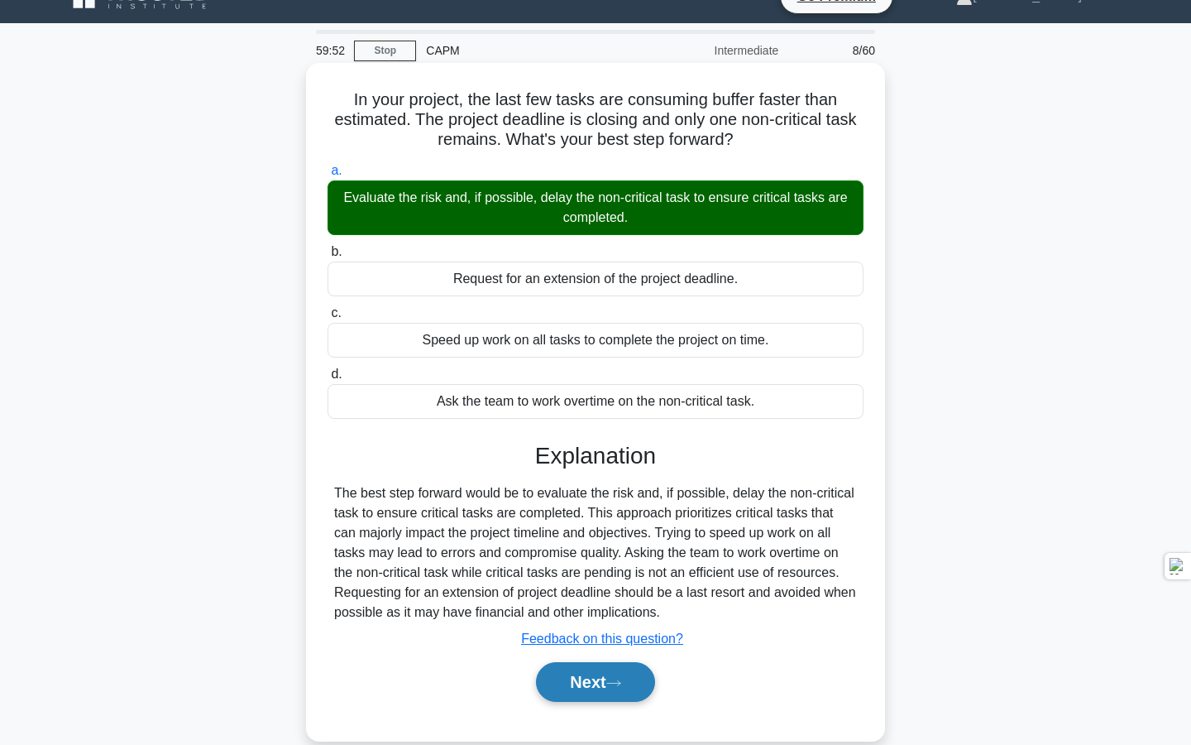
click at [587, 687] on button "Next" at bounding box center [595, 682] width 118 height 40
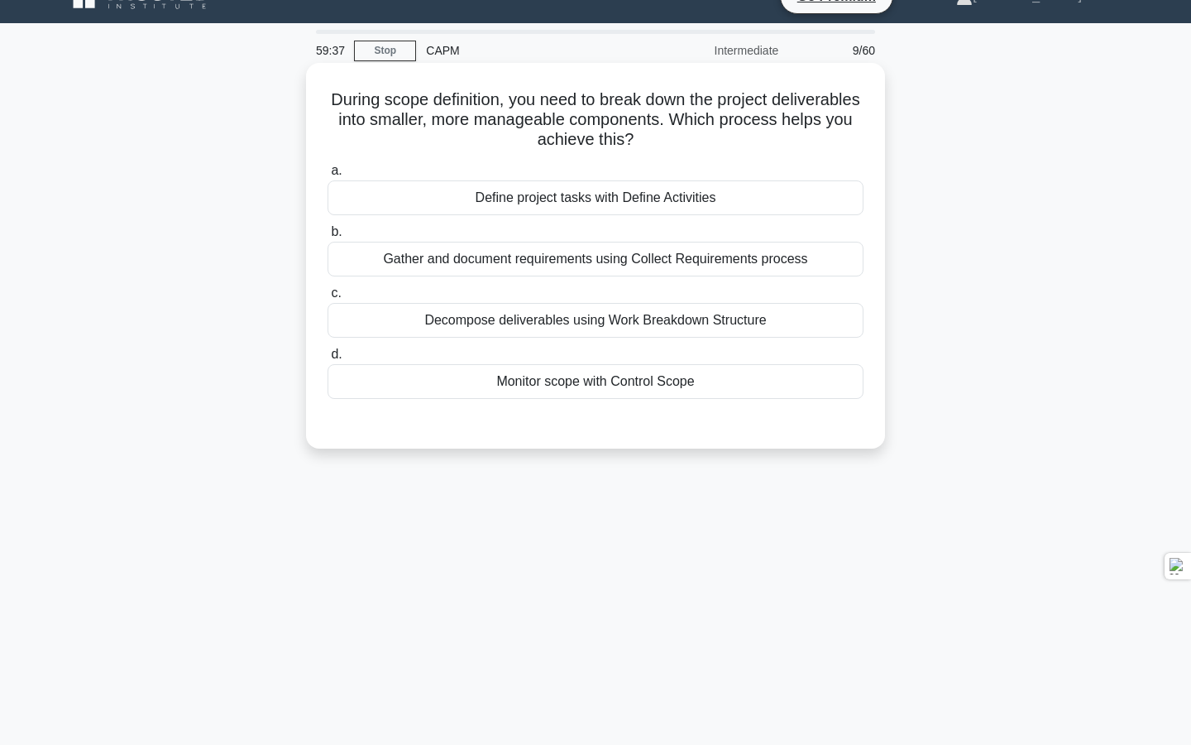
click at [678, 323] on div "Decompose deliverables using Work Breakdown Structure" at bounding box center [596, 320] width 536 height 35
click at [328, 299] on input "c. Decompose deliverables using Work Breakdown Structure" at bounding box center [328, 293] width 0 height 11
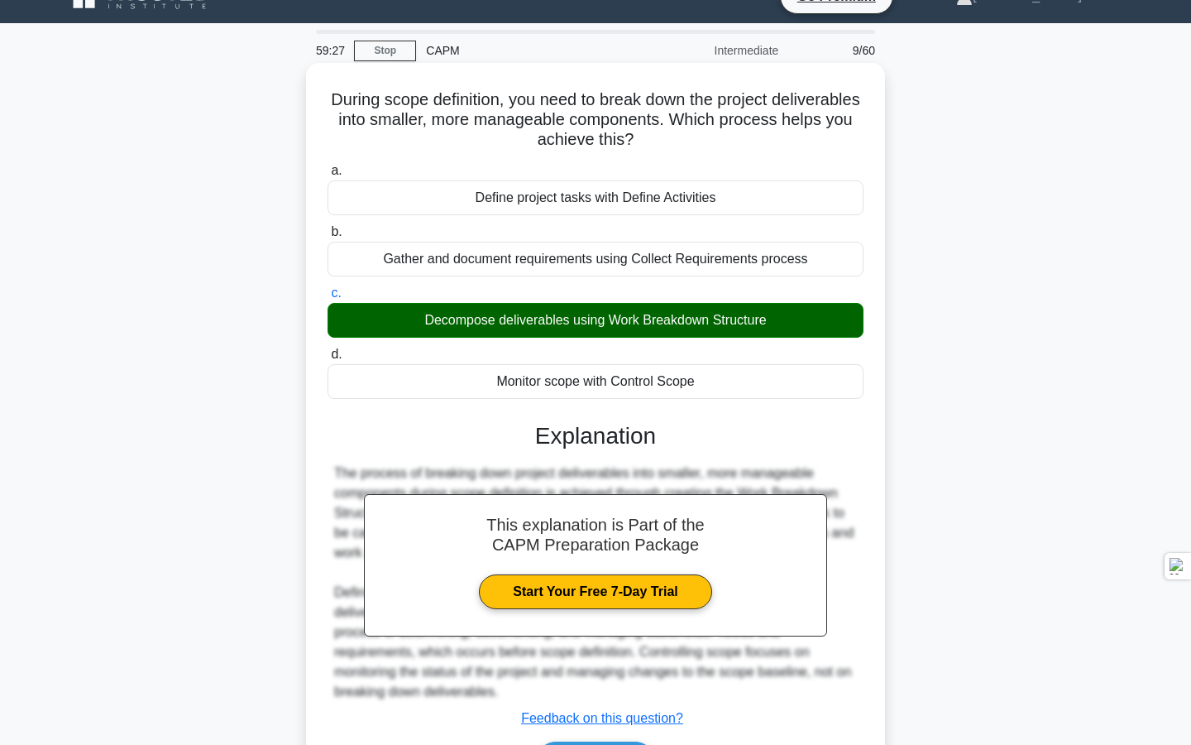
scroll to position [149, 0]
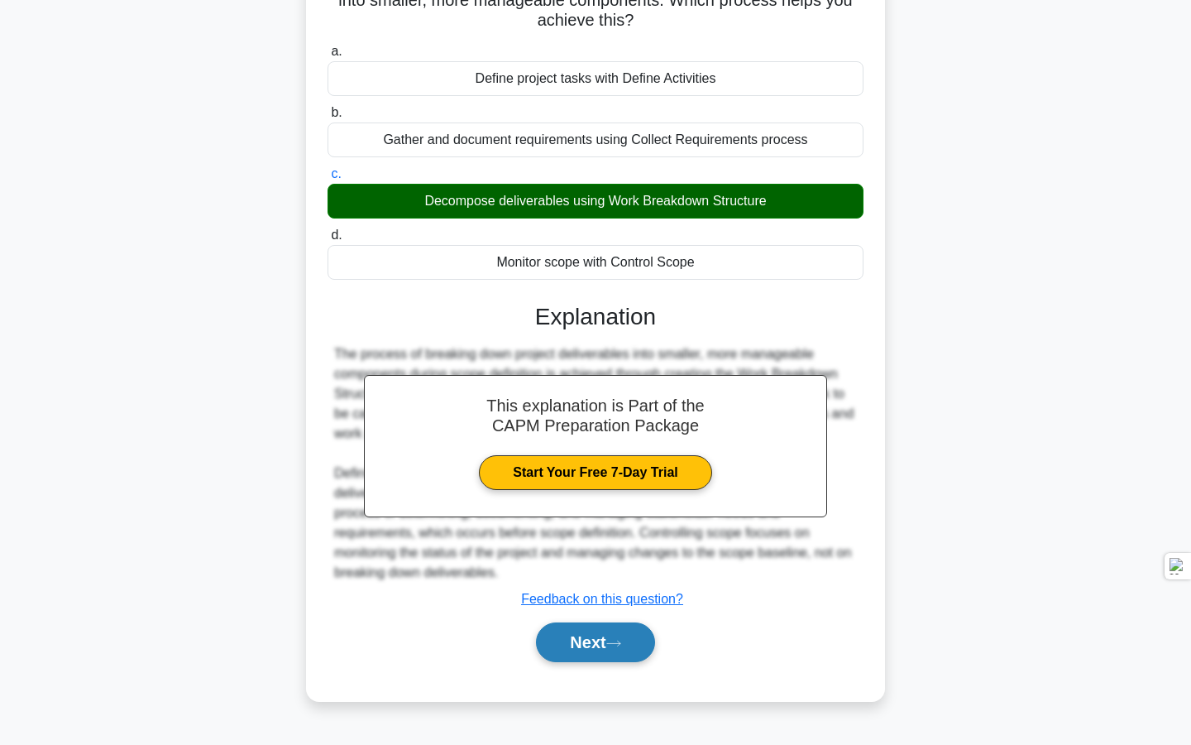
click at [589, 638] on button "Next" at bounding box center [595, 642] width 118 height 40
click at [604, 644] on button "Next" at bounding box center [595, 642] width 118 height 40
click at [599, 645] on button "Next" at bounding box center [595, 642] width 118 height 40
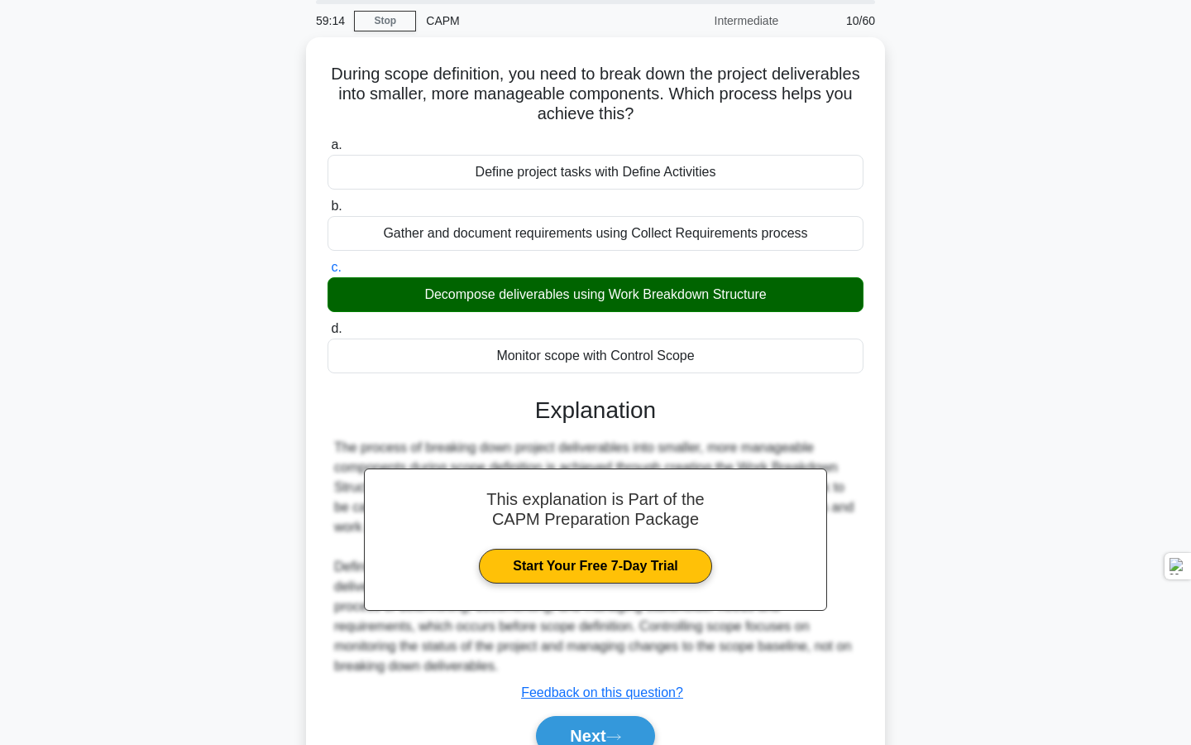
scroll to position [74, 0]
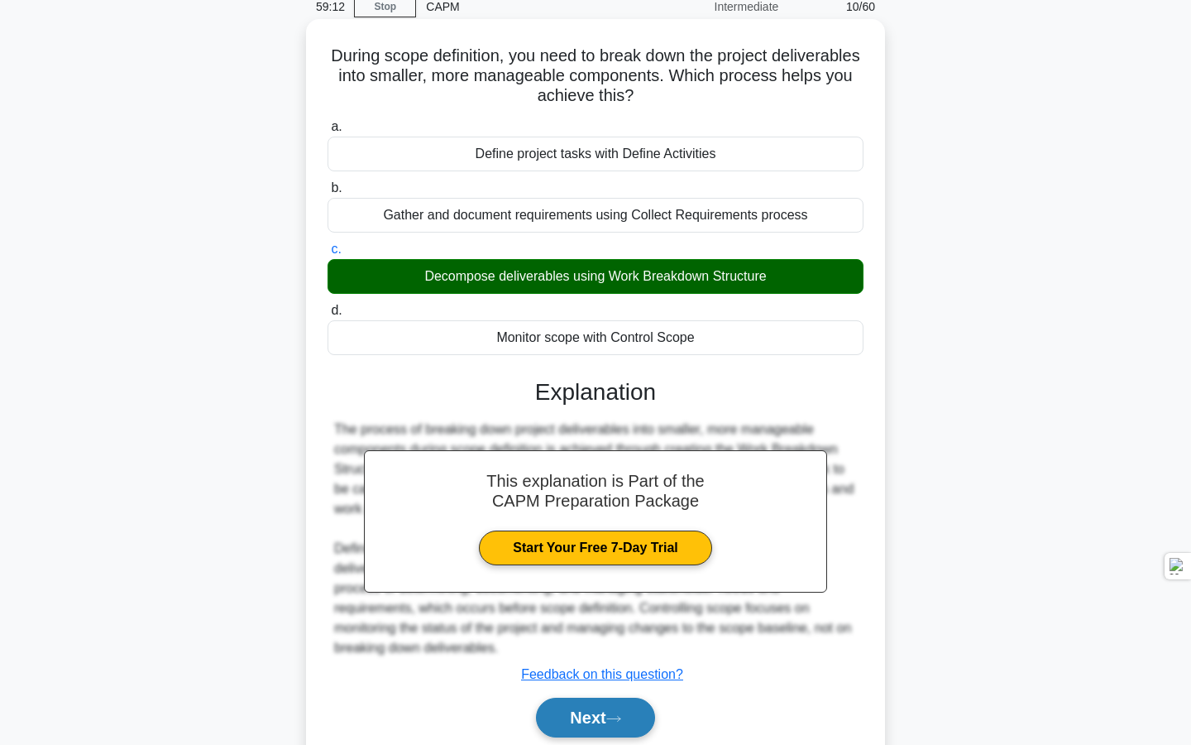
click at [579, 719] on button "Next" at bounding box center [595, 717] width 118 height 40
click at [593, 717] on button "Next" at bounding box center [595, 717] width 118 height 40
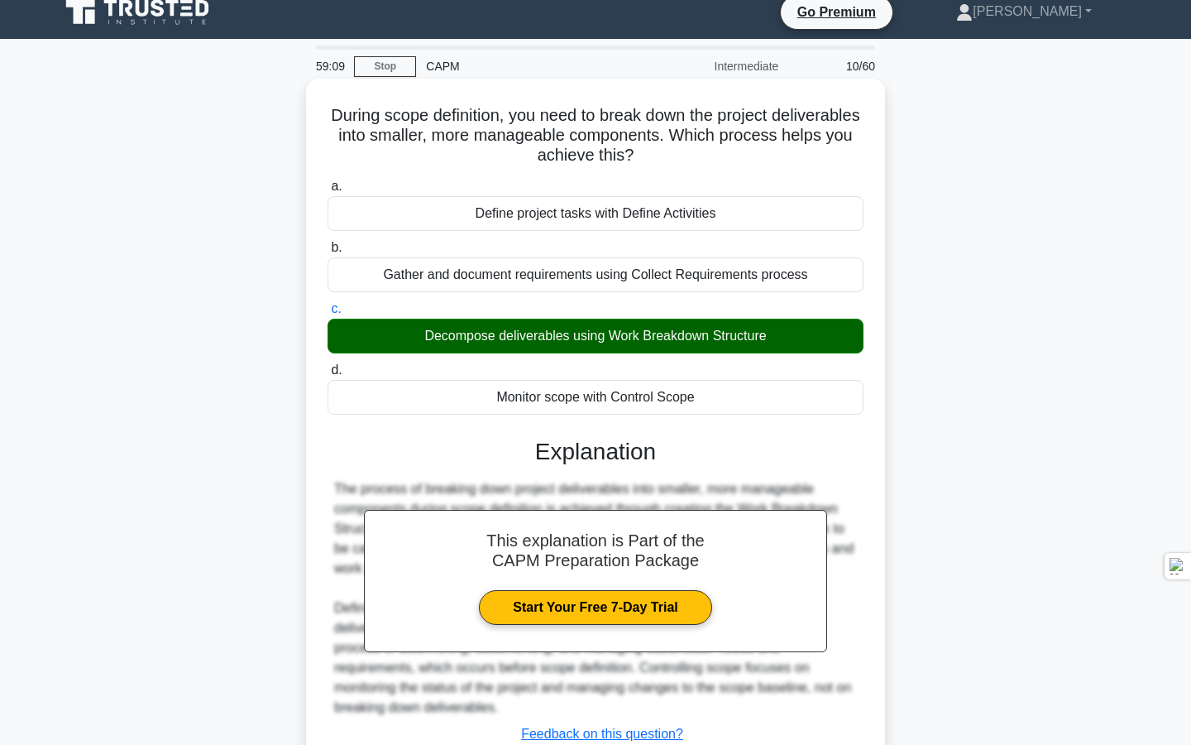
scroll to position [0, 0]
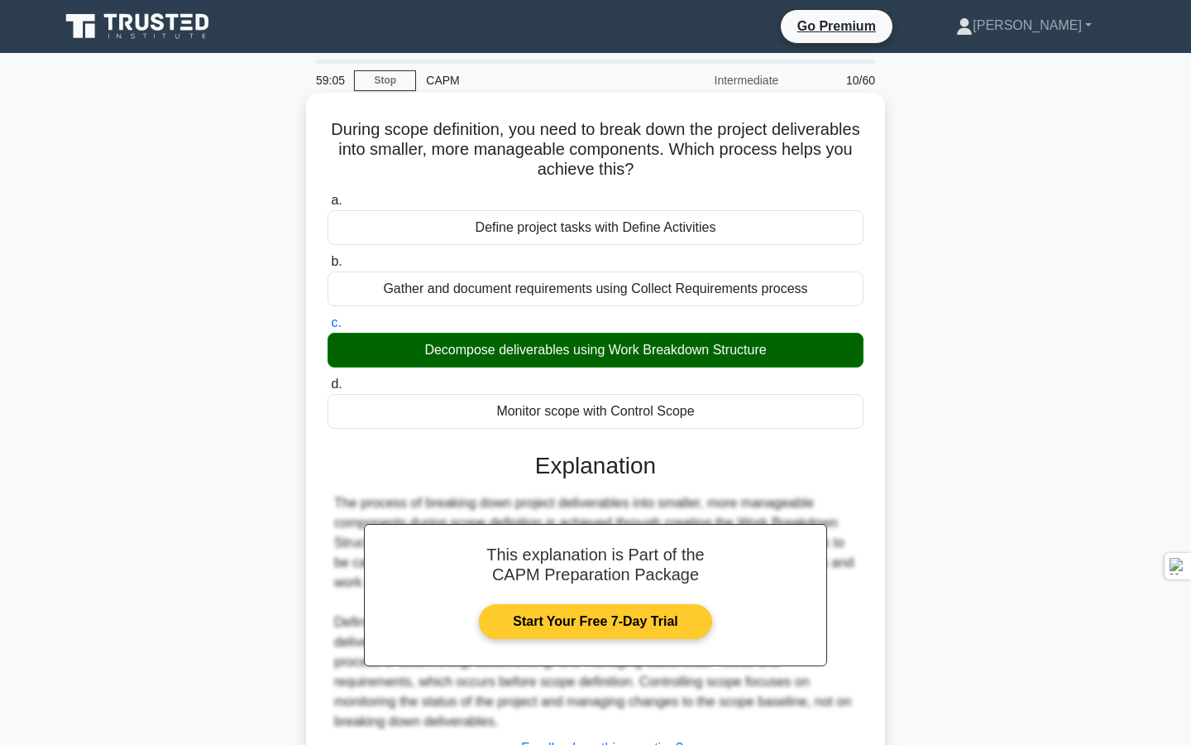
click at [543, 614] on link "Start Your Free 7-Day Trial" at bounding box center [595, 621] width 232 height 35
